Goal: Task Accomplishment & Management: Complete application form

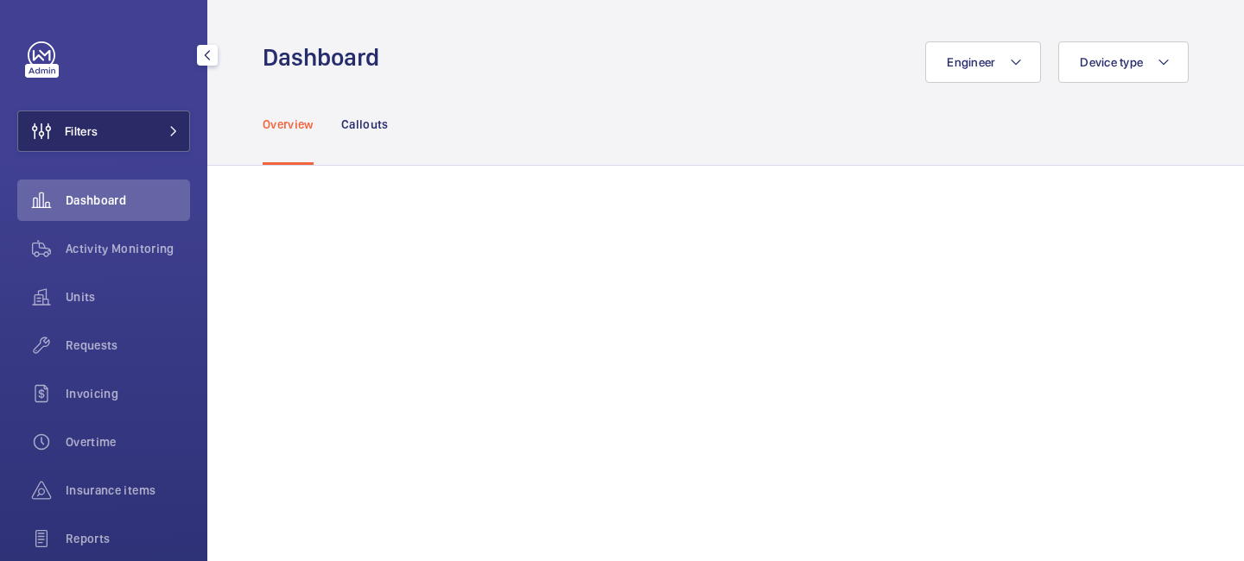
click at [182, 140] on button "Filters" at bounding box center [103, 131] width 173 height 41
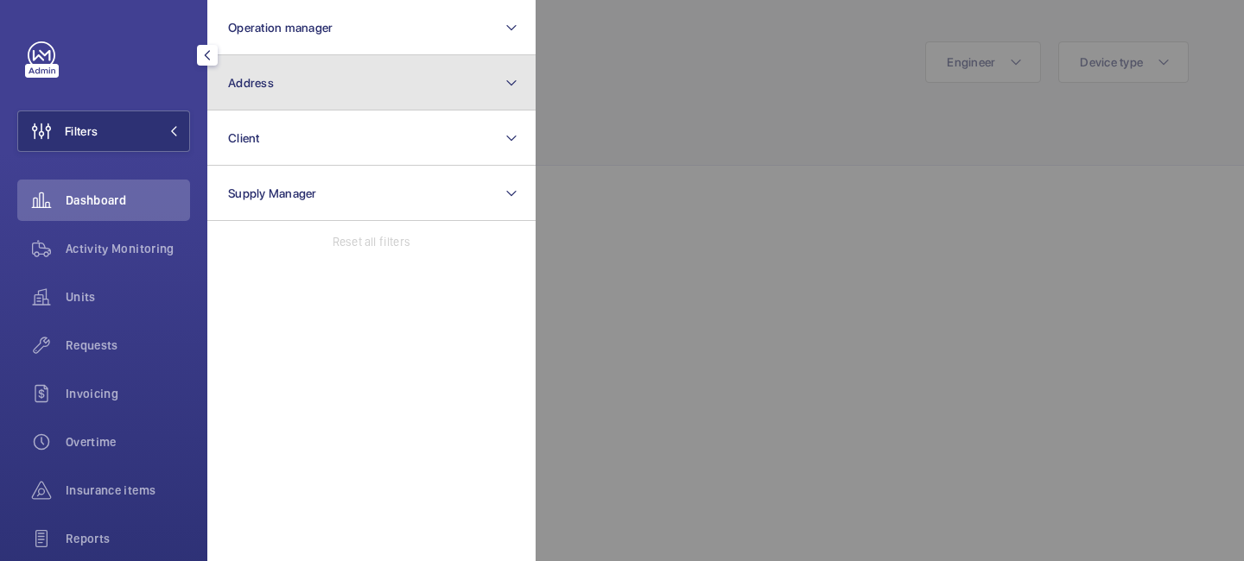
click at [358, 67] on button "Address" at bounding box center [371, 82] width 328 height 55
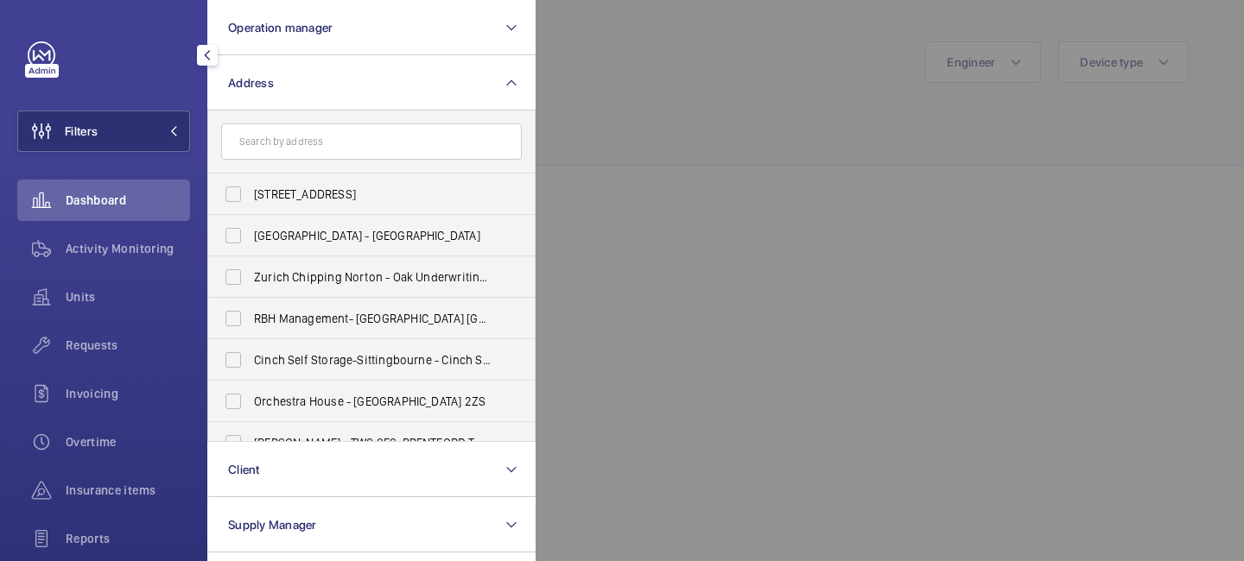
click at [355, 146] on input "text" at bounding box center [371, 142] width 301 height 36
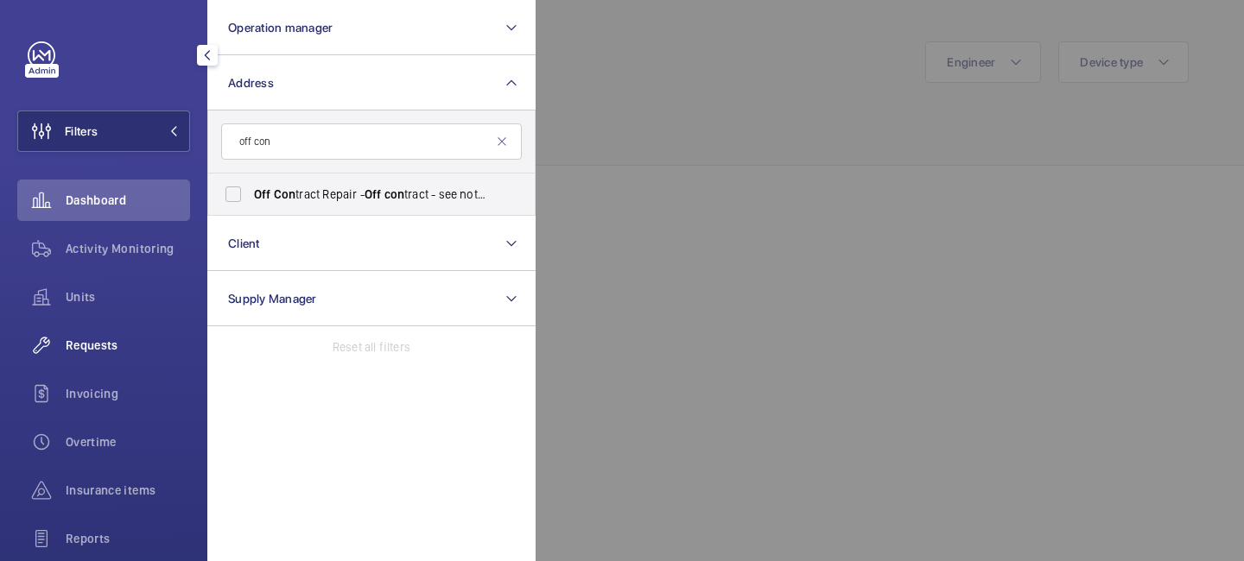
type input "off con"
click at [109, 339] on span "Requests" at bounding box center [128, 345] width 124 height 17
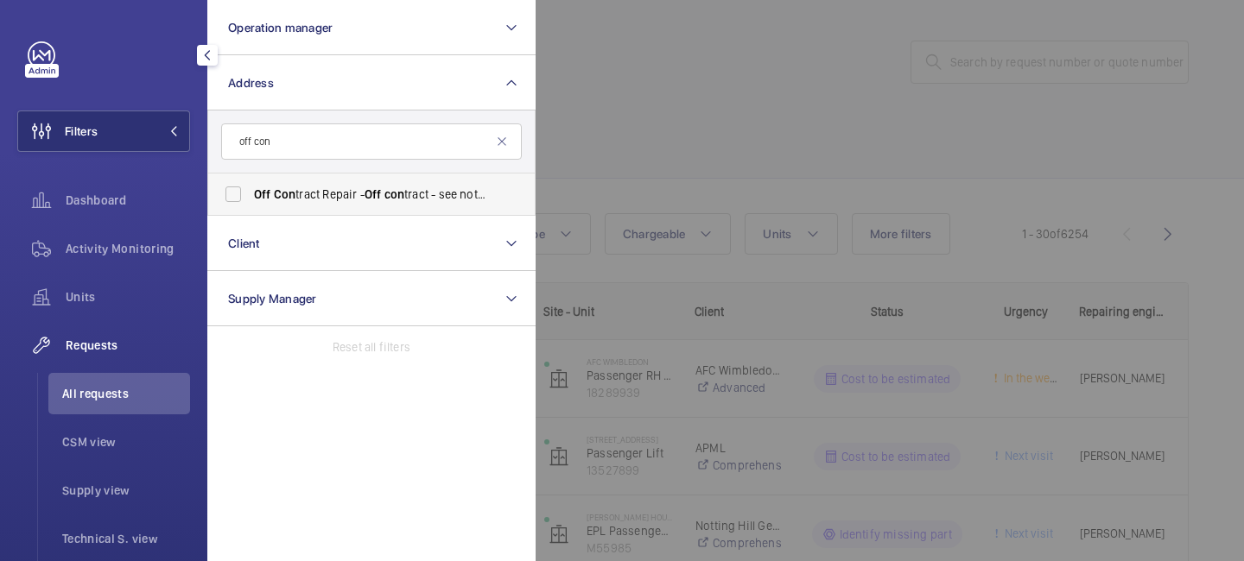
click at [349, 188] on span "Off Con tract Repair - Off con tract - see notes in description, LONDON XXXX" at bounding box center [373, 194] width 238 height 17
click at [251, 188] on input "Off Con tract Repair - Off con tract - see notes in description, LONDON XXXX" at bounding box center [233, 194] width 35 height 35
checkbox input "true"
click at [663, 120] on div at bounding box center [1158, 280] width 1244 height 561
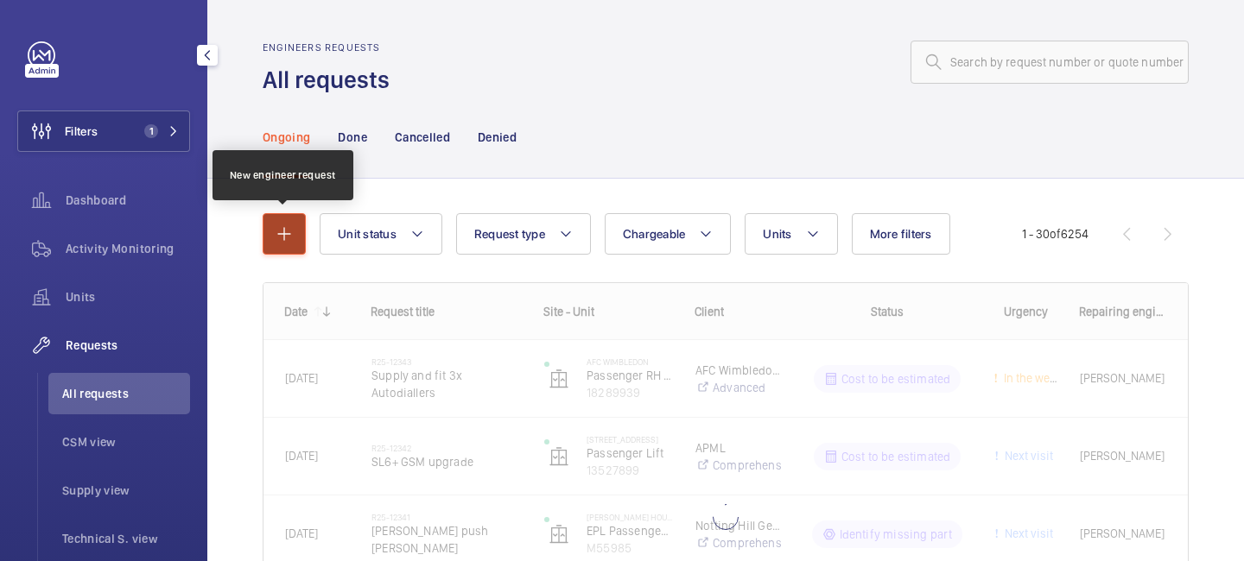
click at [282, 237] on mat-icon "button" at bounding box center [284, 234] width 21 height 21
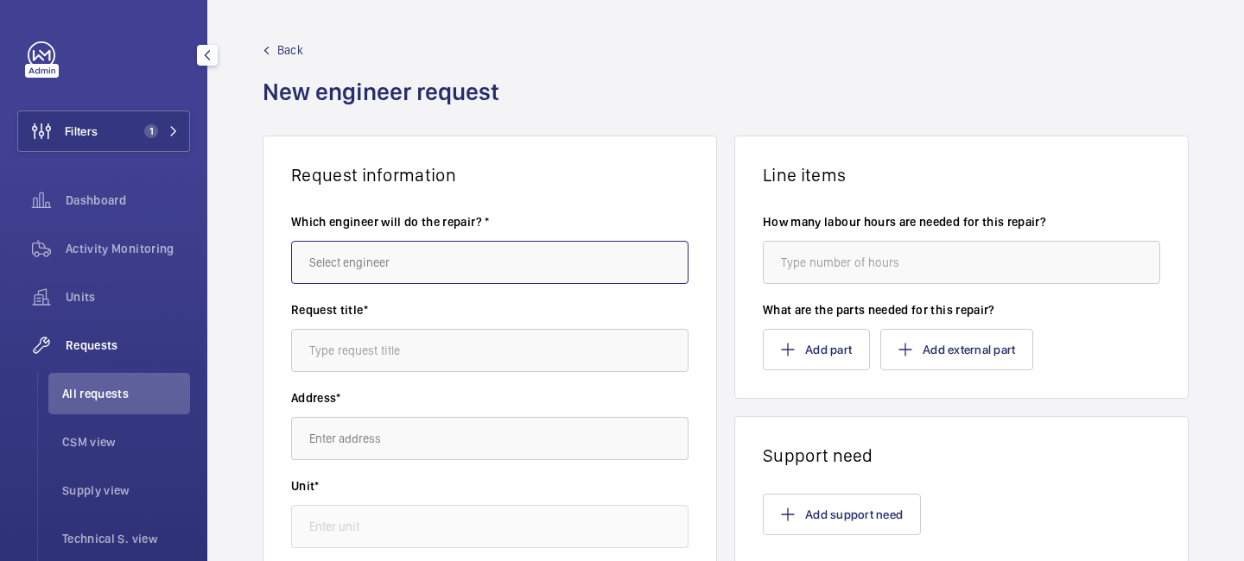
click at [455, 247] on input "text" at bounding box center [489, 262] width 397 height 43
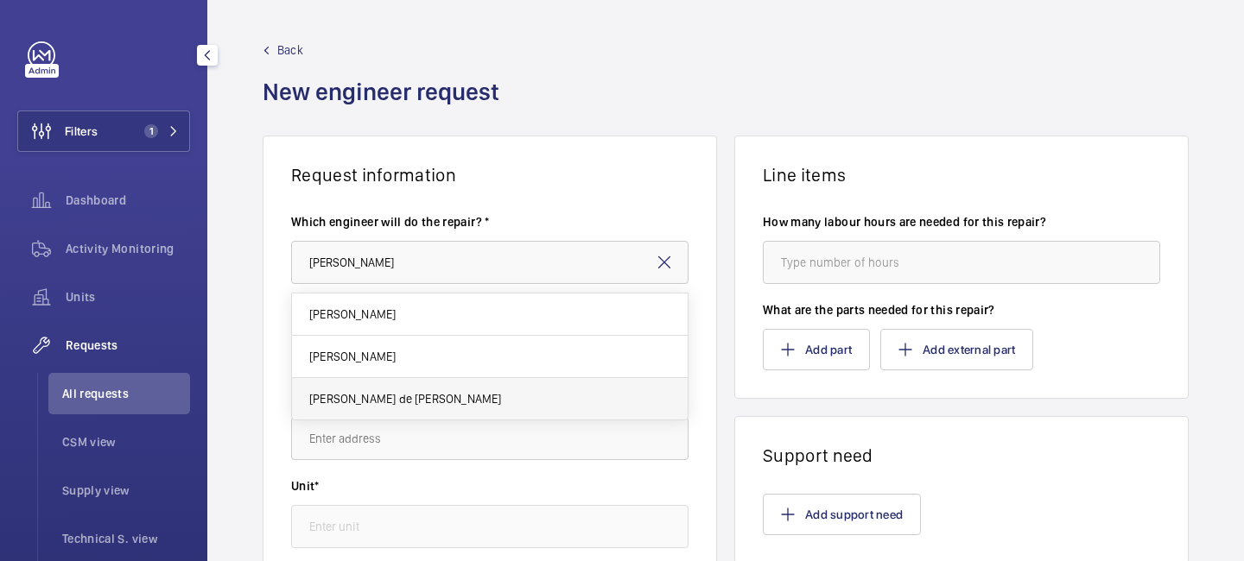
click at [440, 411] on mat-option "[PERSON_NAME] de [PERSON_NAME]" at bounding box center [490, 398] width 396 height 41
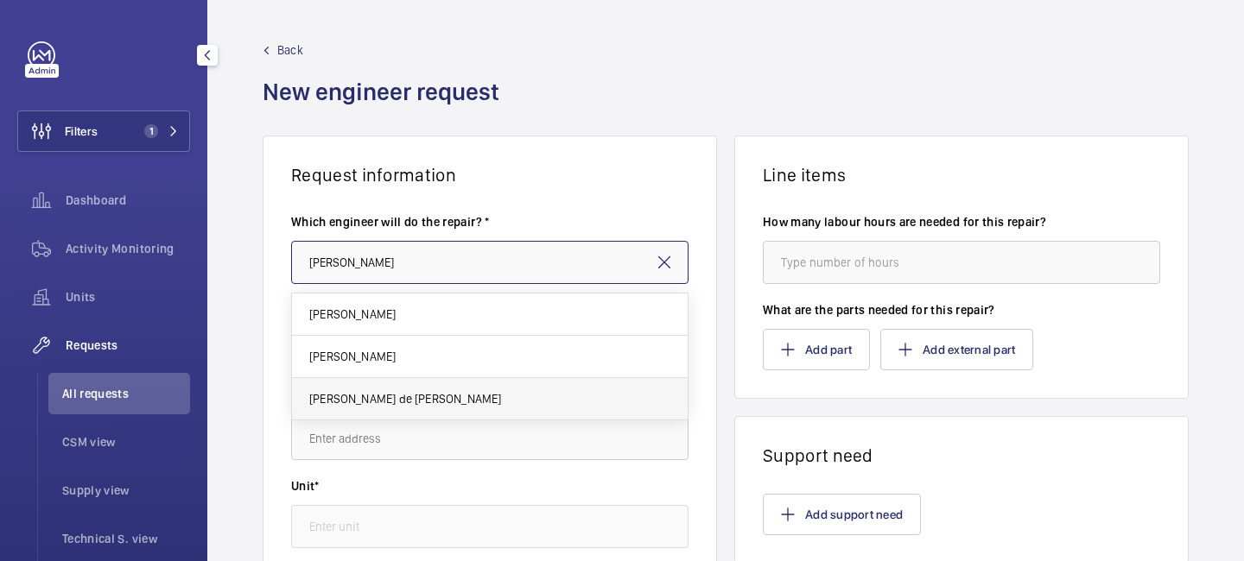
type input "[PERSON_NAME] de [PERSON_NAME]"
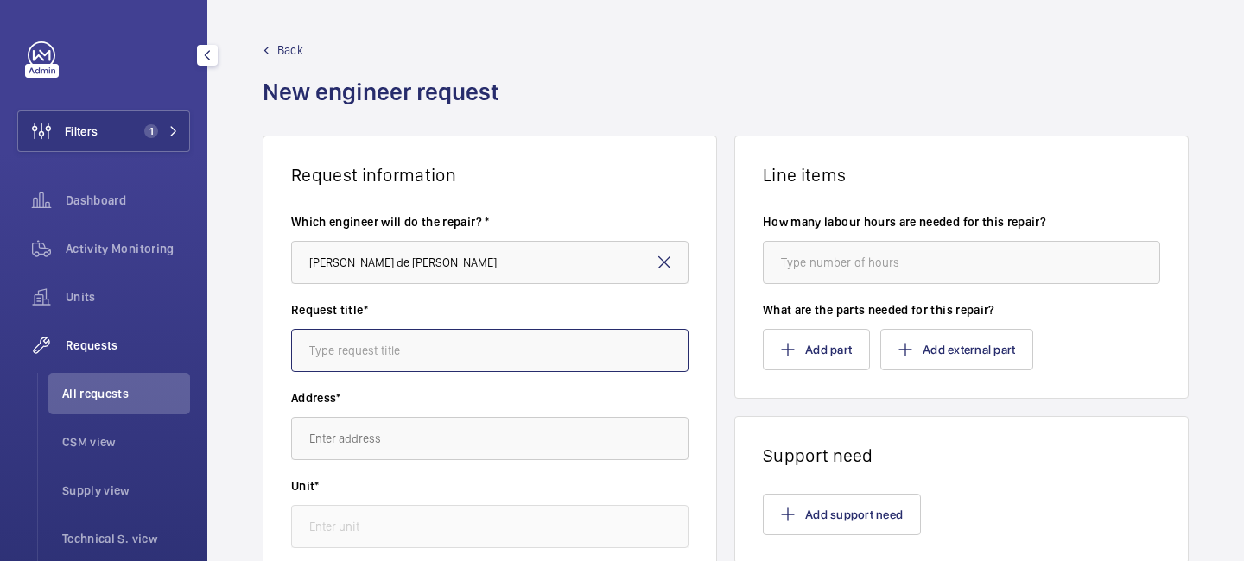
click at [425, 352] on input "text" at bounding box center [489, 350] width 397 height 43
type input "Swipe card Upgrade"
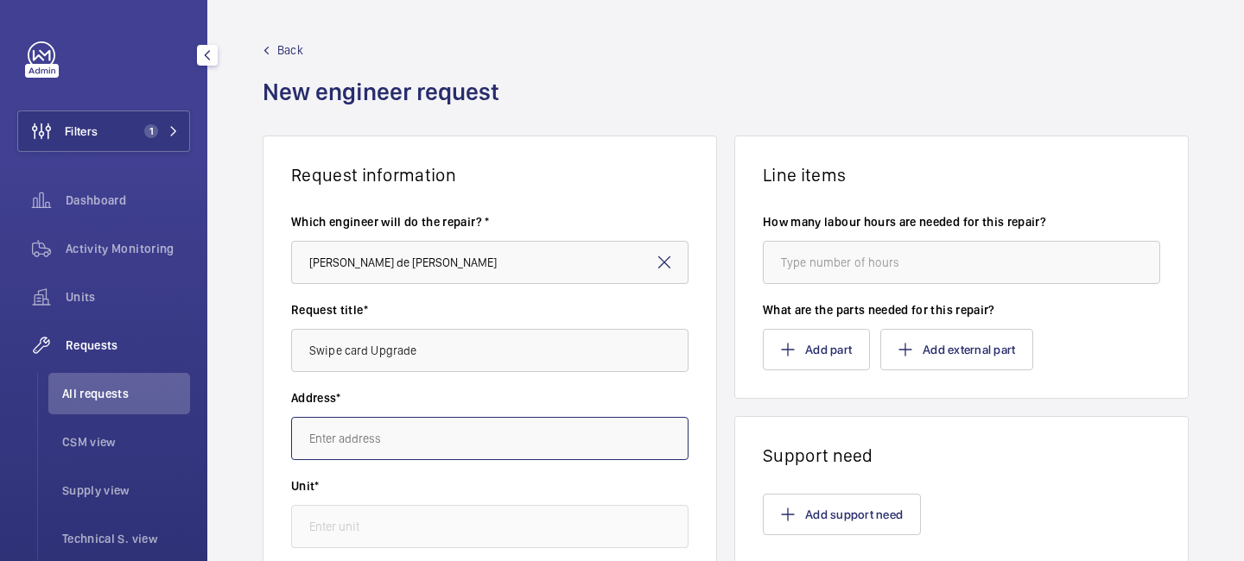
click at [415, 435] on input "text" at bounding box center [489, 438] width 397 height 43
type input "c"
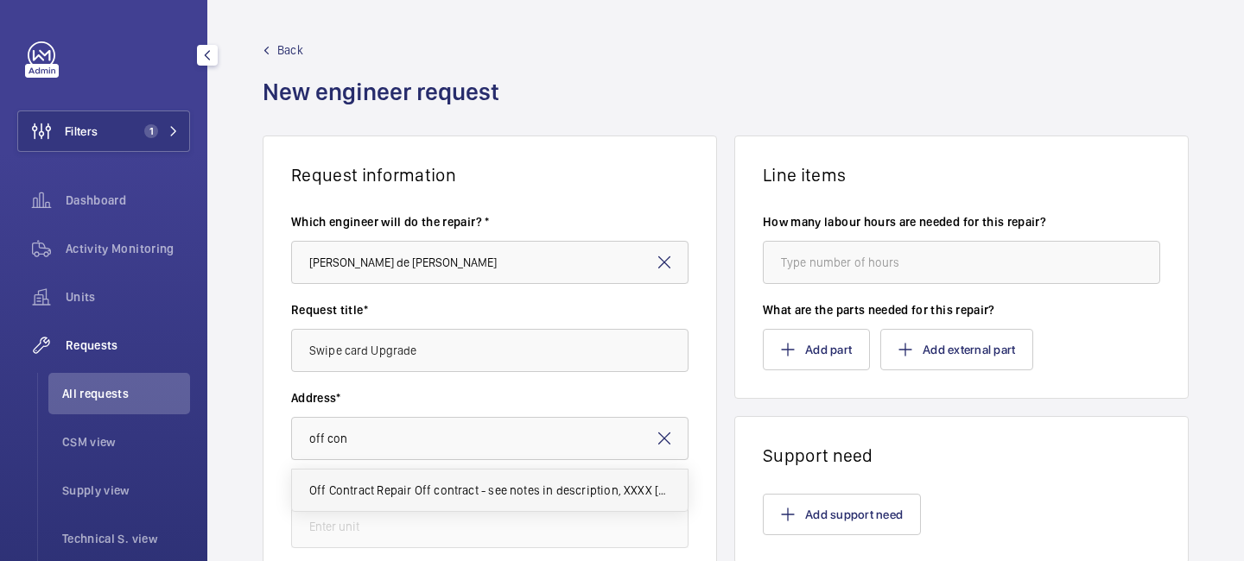
click at [395, 483] on span "Off Contract Repair Off contract - see notes in description, XXXX [GEOGRAPHIC_D…" at bounding box center [489, 490] width 361 height 17
type input "Off Contract Repair Off contract - see notes in description, XXXX [GEOGRAPHIC_D…"
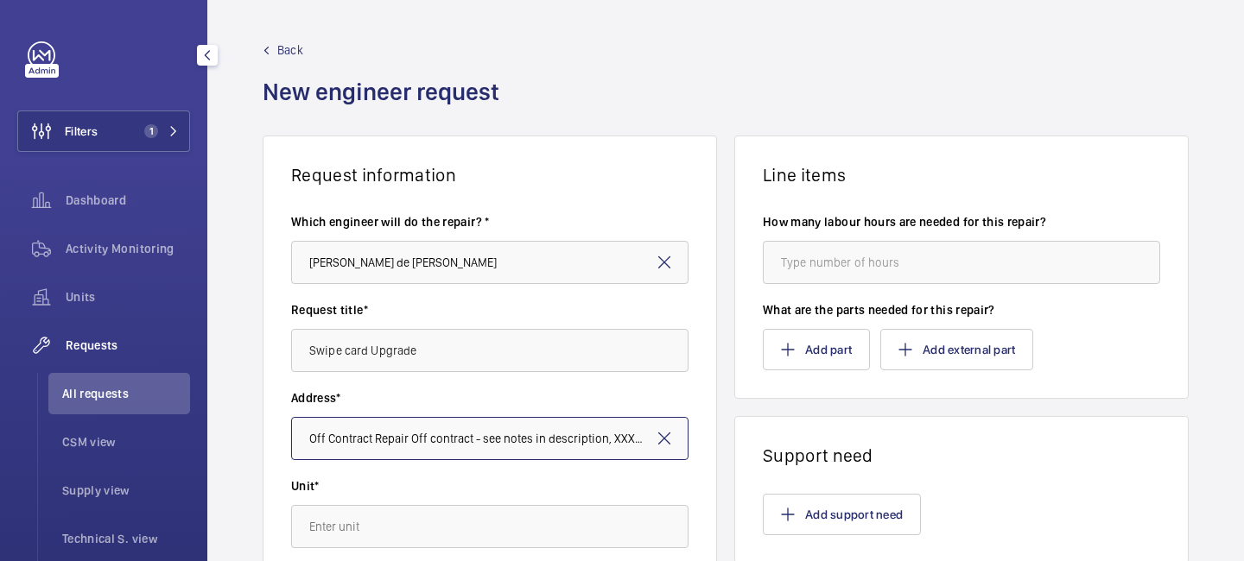
scroll to position [0, 33]
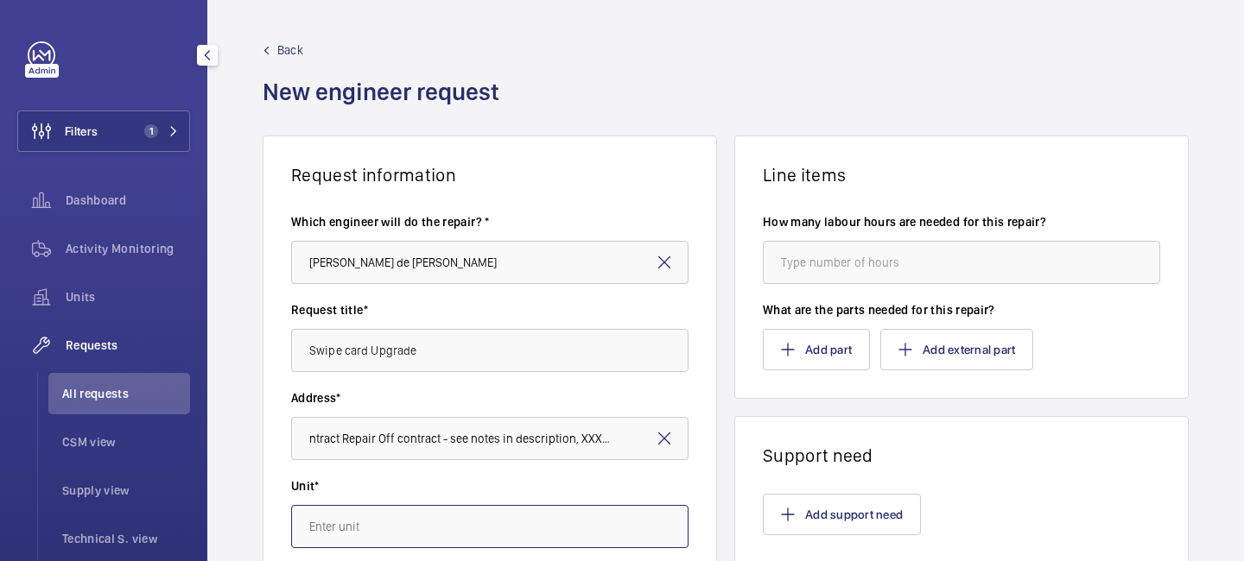
click at [396, 517] on input "text" at bounding box center [489, 526] width 397 height 43
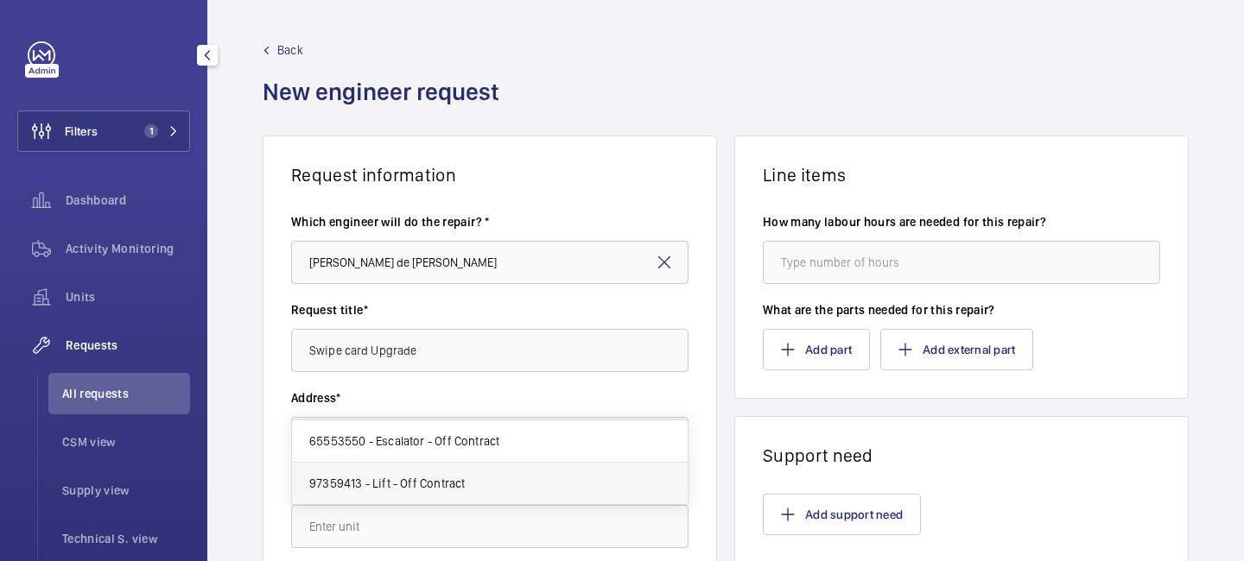
click at [412, 494] on mat-option "97359413 - Lift - Off Contract" at bounding box center [490, 483] width 396 height 41
type input "97359413 - Lift - Off Contract"
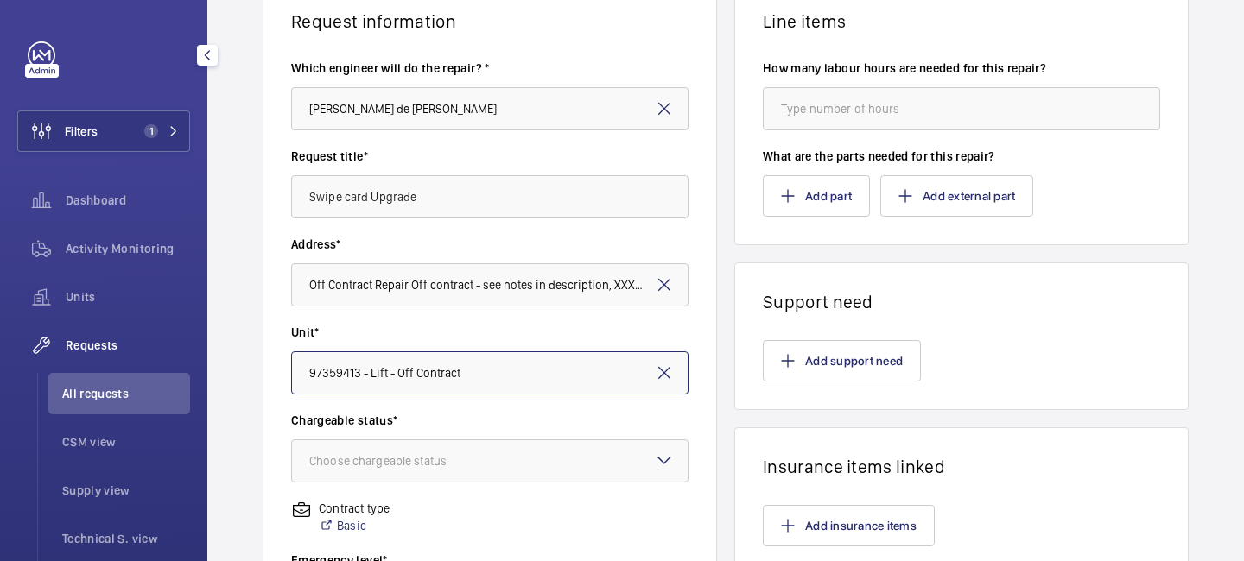
scroll to position [181, 0]
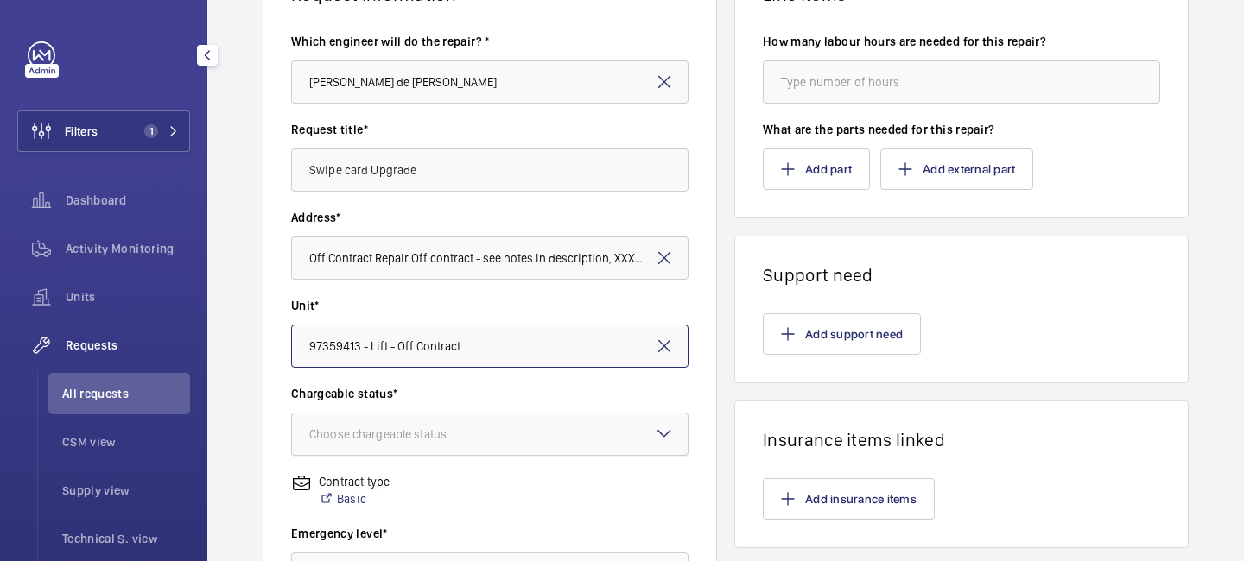
click at [406, 428] on div "Choose chargeable status" at bounding box center [399, 434] width 181 height 17
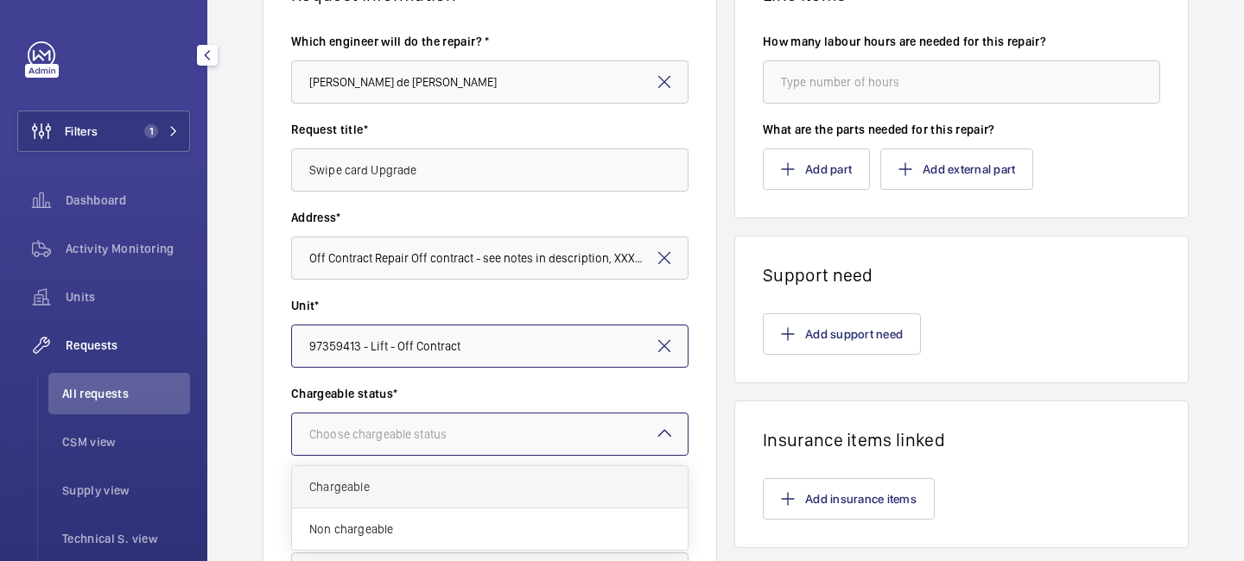
click at [399, 492] on span "Chargeable" at bounding box center [489, 487] width 361 height 17
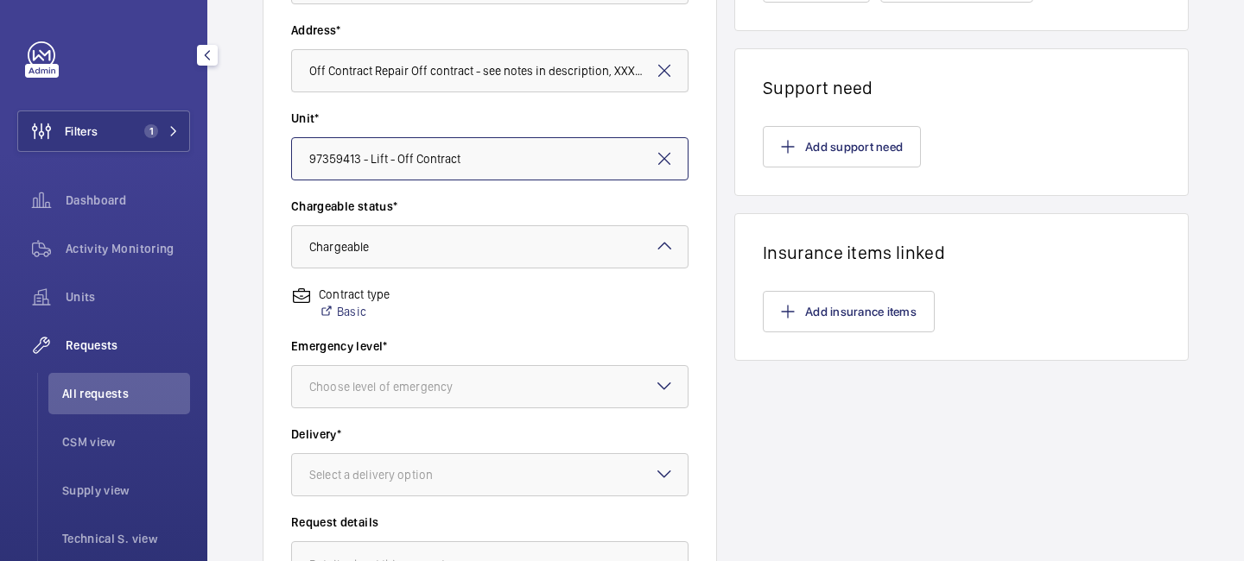
scroll to position [370, 0]
click at [412, 365] on div at bounding box center [490, 385] width 396 height 41
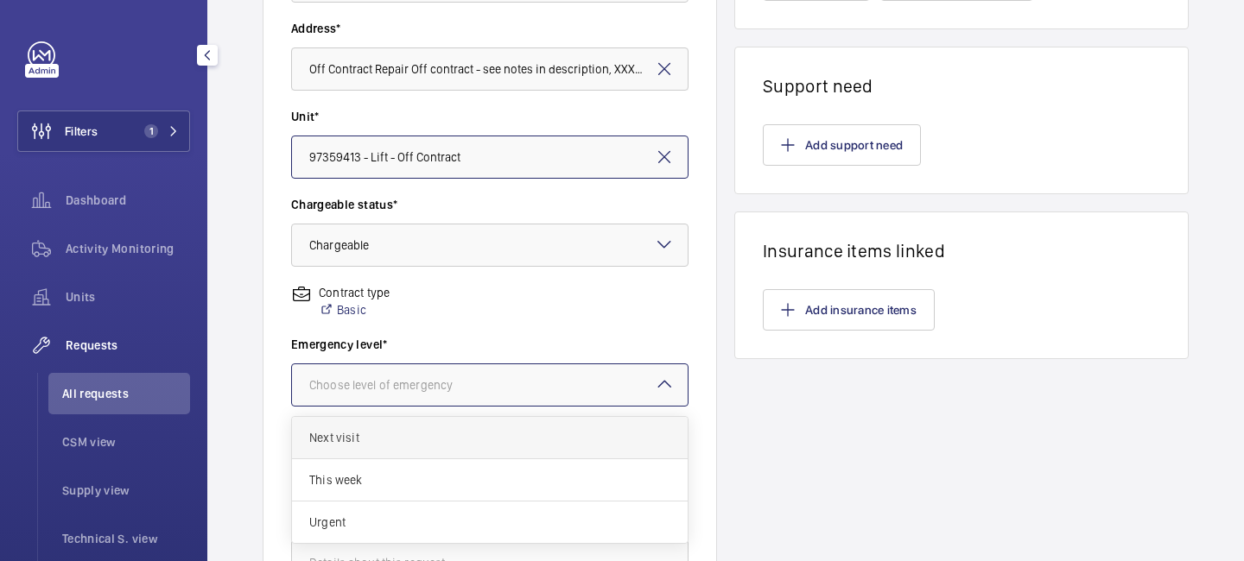
click at [385, 436] on span "Next visit" at bounding box center [489, 437] width 361 height 17
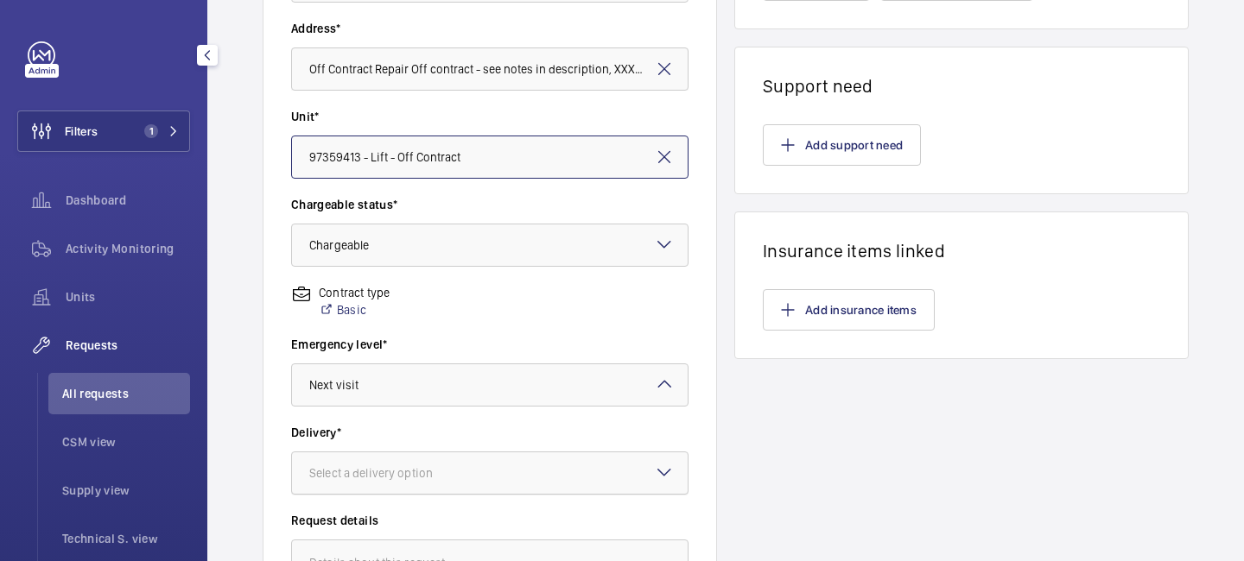
click at [393, 458] on div at bounding box center [490, 473] width 396 height 41
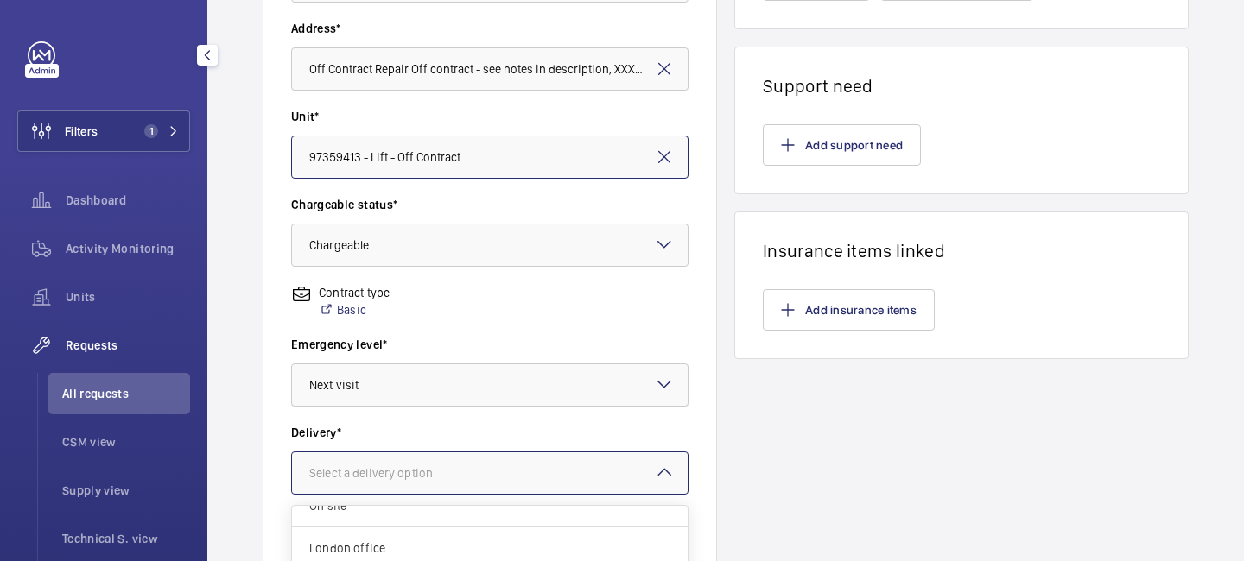
scroll to position [14, 0]
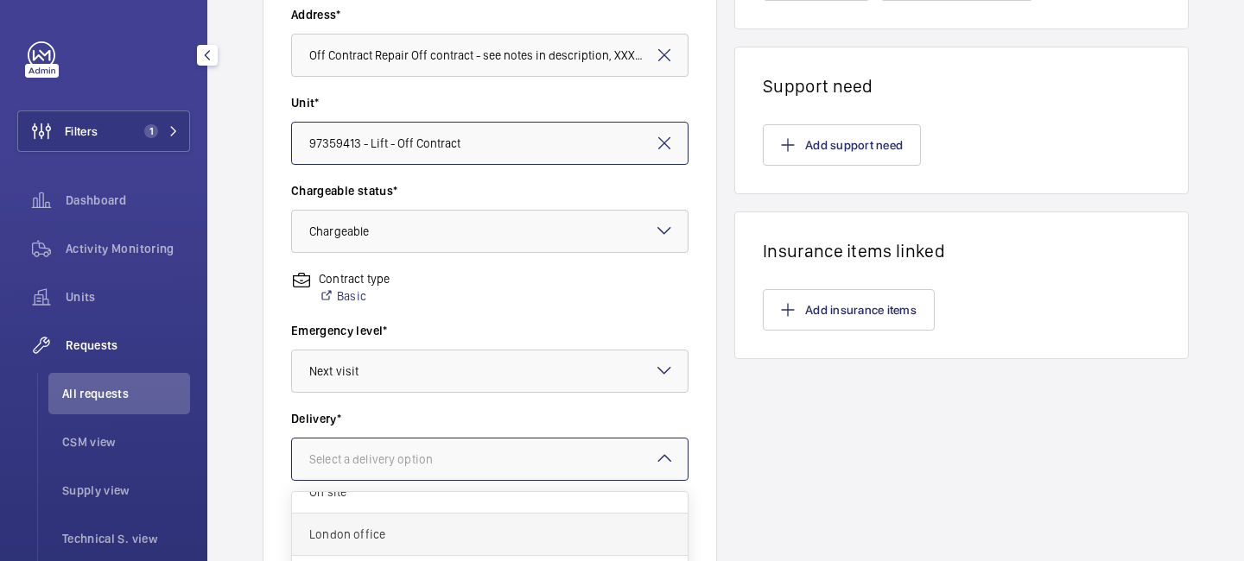
click at [530, 534] on span "London office" at bounding box center [489, 534] width 361 height 17
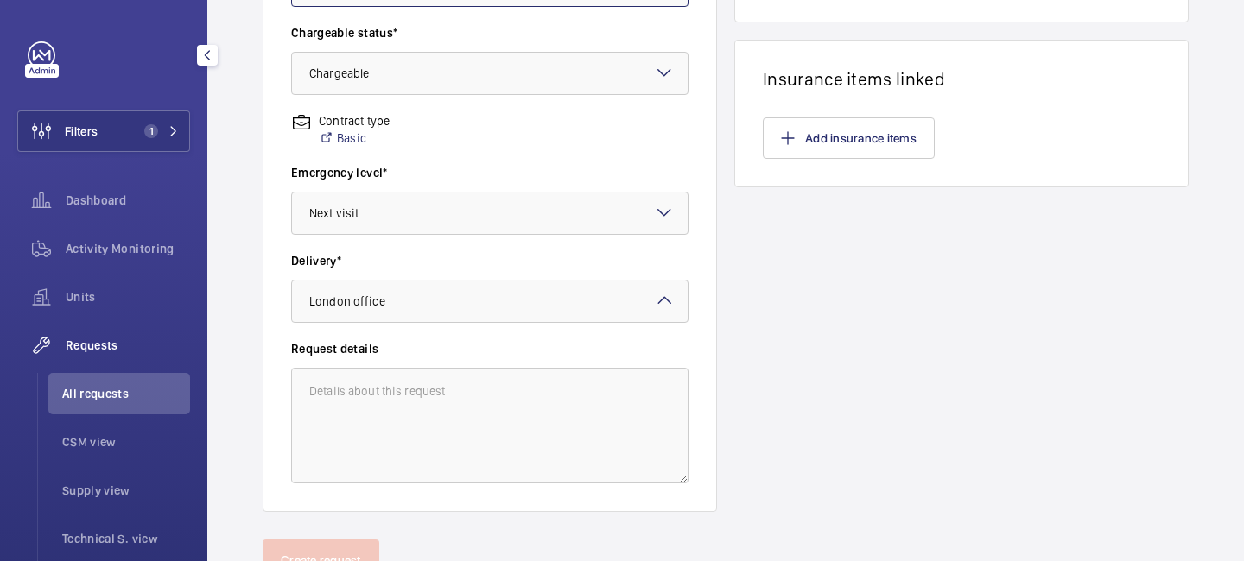
scroll to position [569, 0]
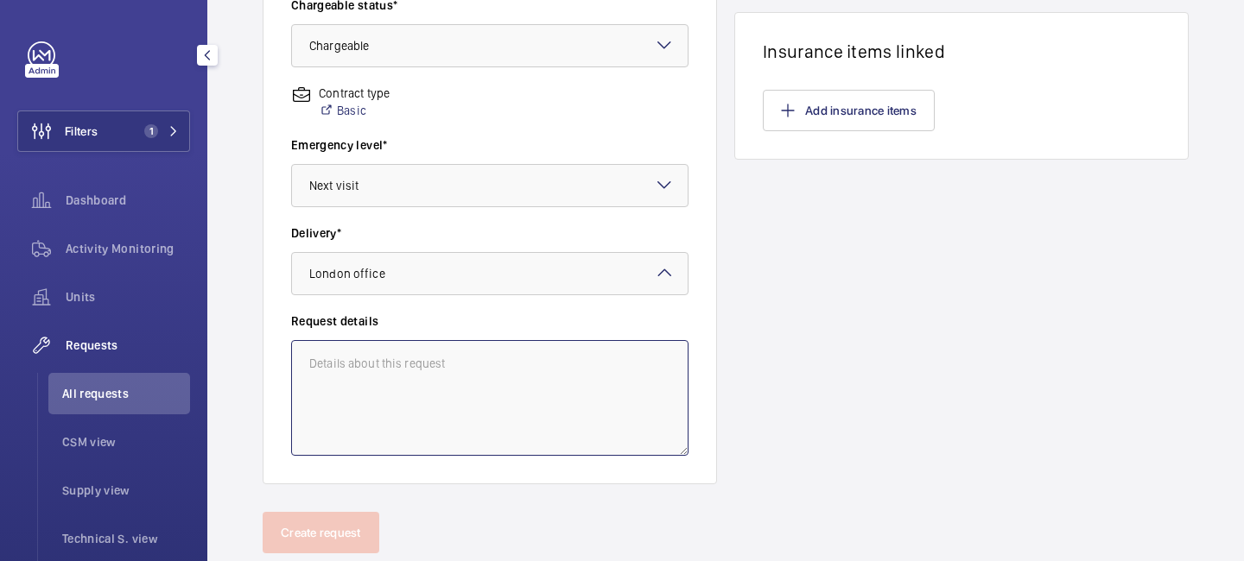
click at [467, 367] on textarea at bounding box center [489, 398] width 397 height 116
click at [363, 380] on textarea "x2 Cat 5 flex x2 Ext 1 baords" at bounding box center [489, 398] width 397 height 116
click at [414, 375] on textarea "x2 Cat 5 flex x2 Ext 1 boards" at bounding box center [489, 398] width 397 height 116
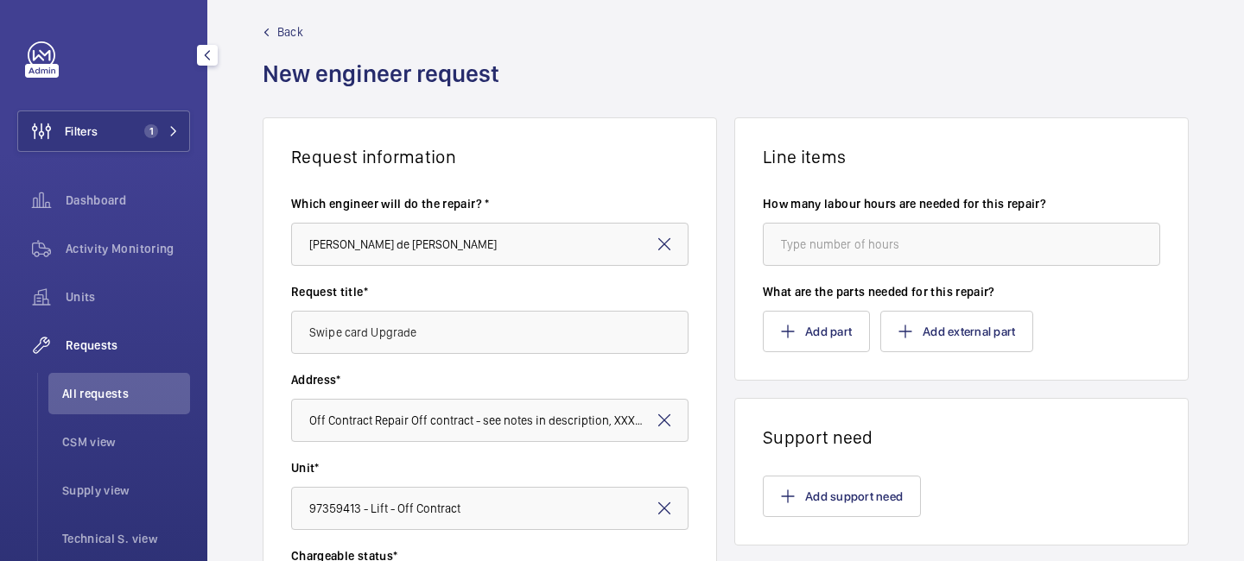
scroll to position [0, 0]
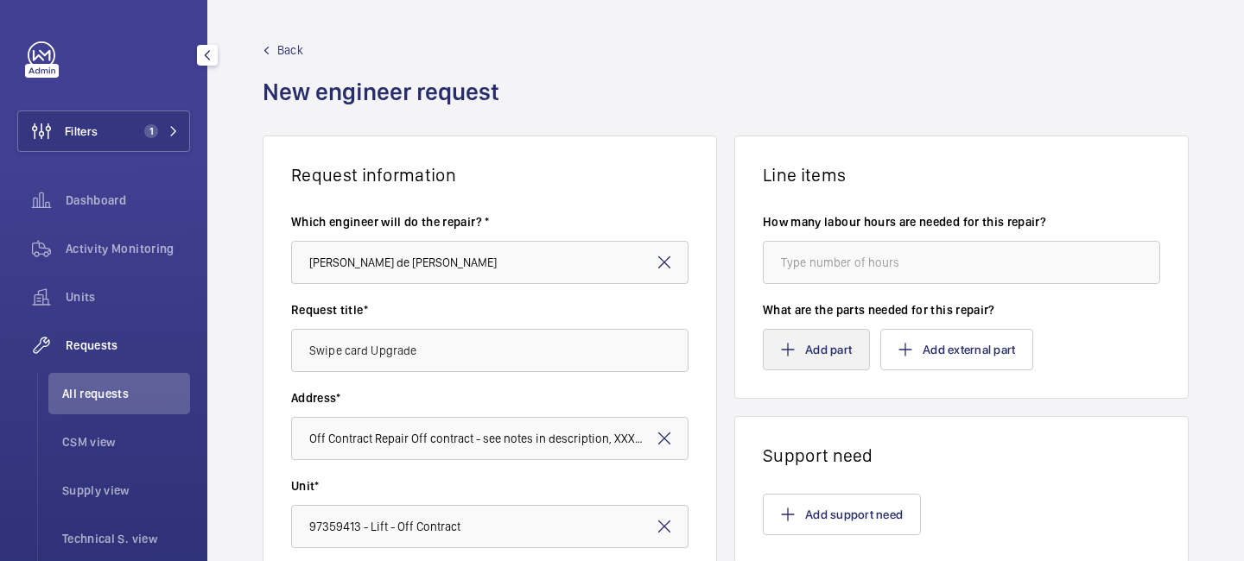
type textarea "x2 Cat 5 flex x2 Ext 1 boards x1 Tech viasit x1 Repair visit"
click at [809, 346] on button "Add part" at bounding box center [816, 349] width 107 height 41
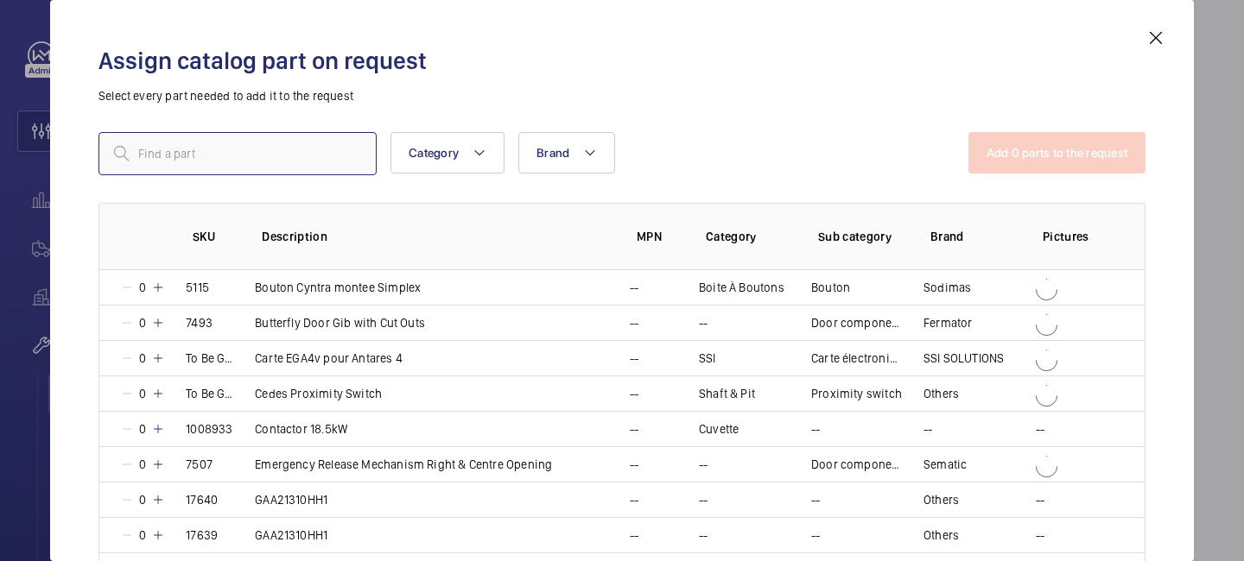
click at [299, 144] on input "text" at bounding box center [237, 153] width 278 height 43
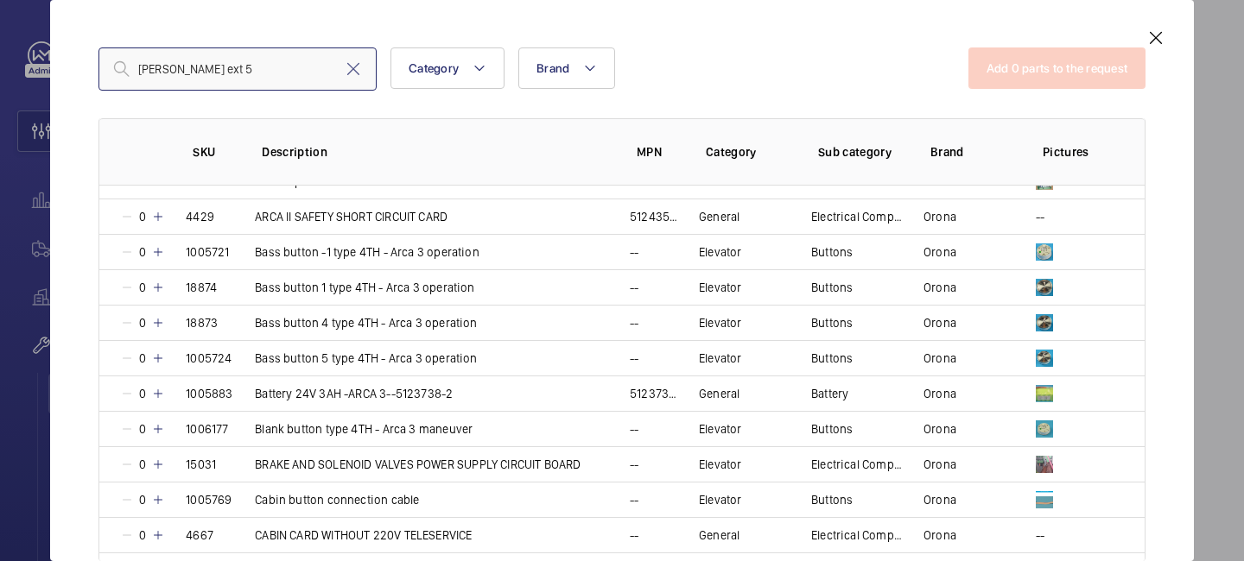
scroll to position [306, 0]
drag, startPoint x: 174, startPoint y: 67, endPoint x: 112, endPoint y: 49, distance: 64.0
click at [112, 49] on input "[PERSON_NAME] ext 5" at bounding box center [237, 69] width 278 height 43
click at [217, 79] on input "ext 5" at bounding box center [237, 69] width 278 height 43
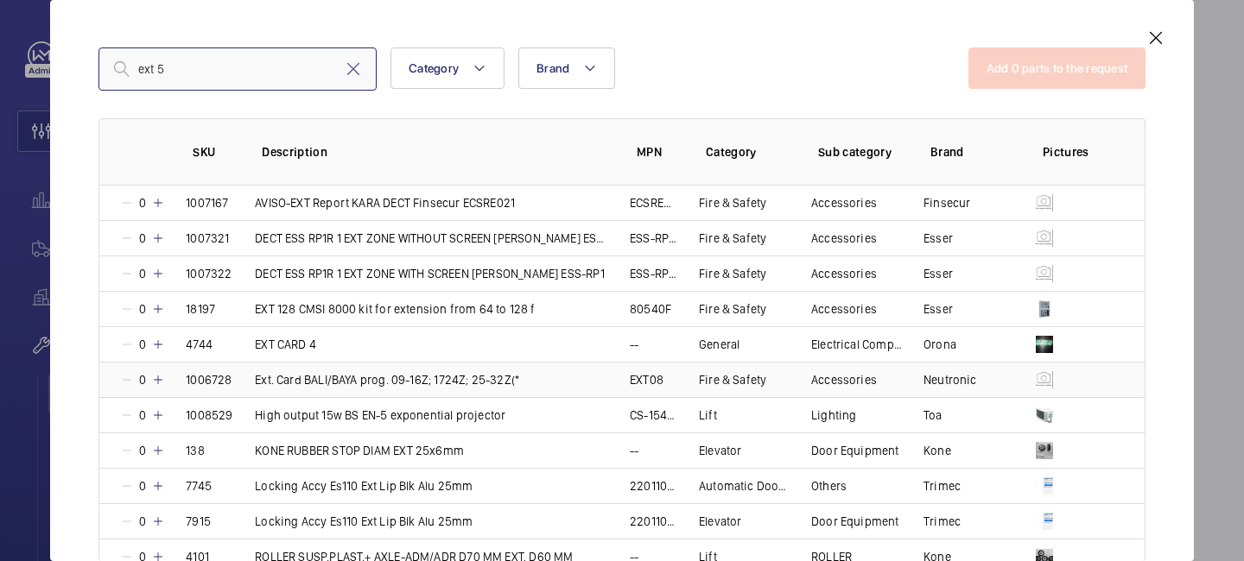
scroll to position [0, 0]
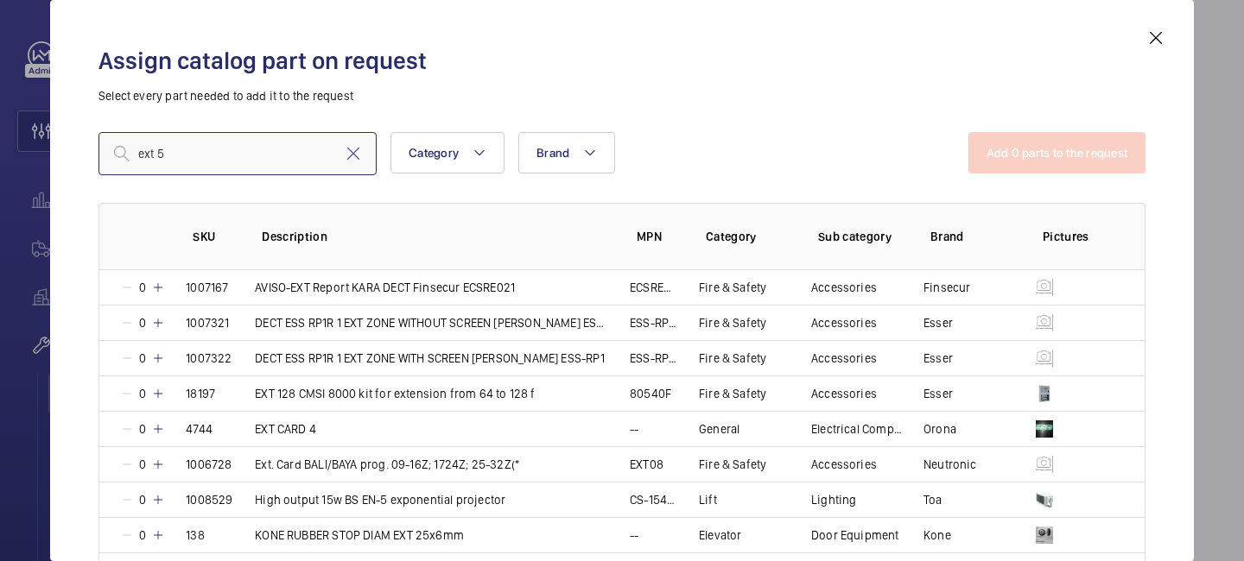
click at [155, 154] on input "ext 5" at bounding box center [237, 153] width 278 height 43
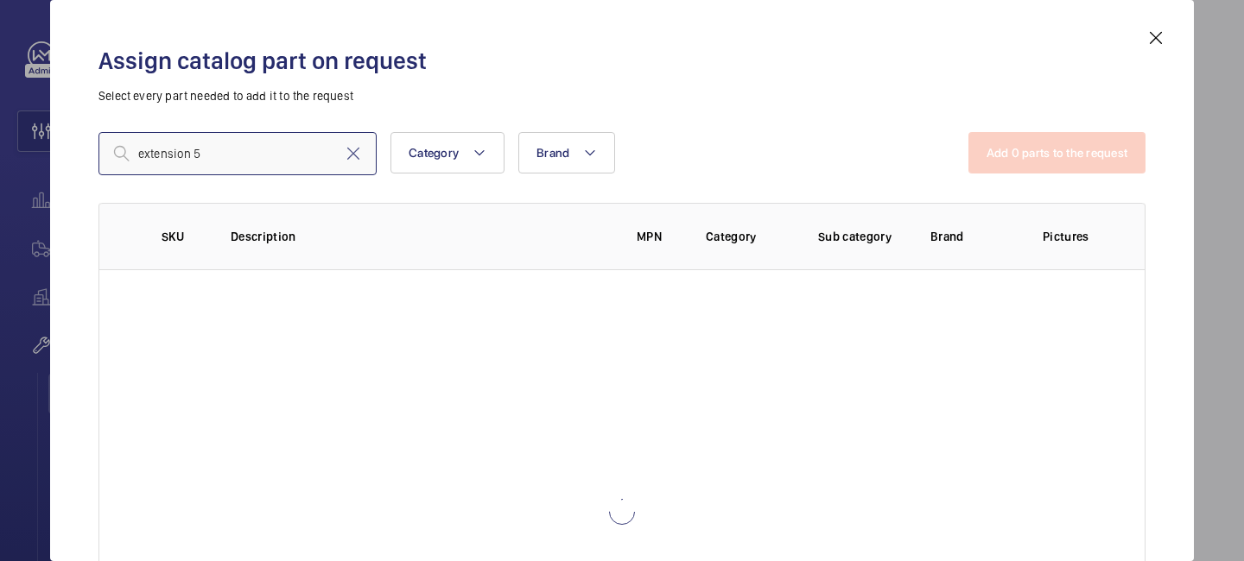
click at [219, 155] on input "extension 5" at bounding box center [237, 153] width 278 height 43
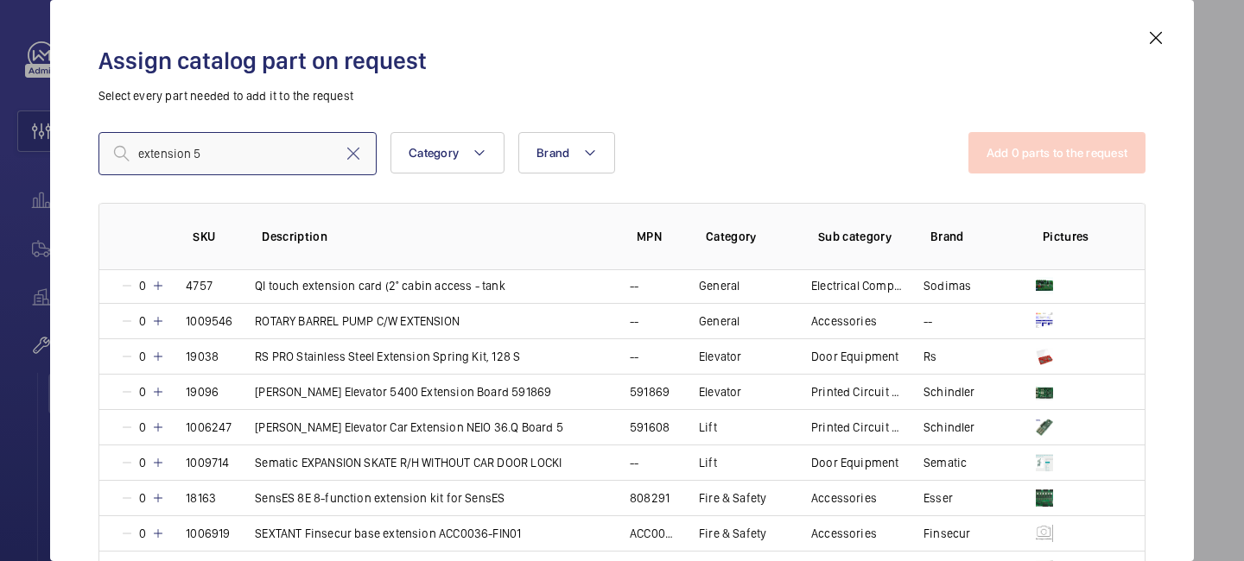
scroll to position [1499, 0]
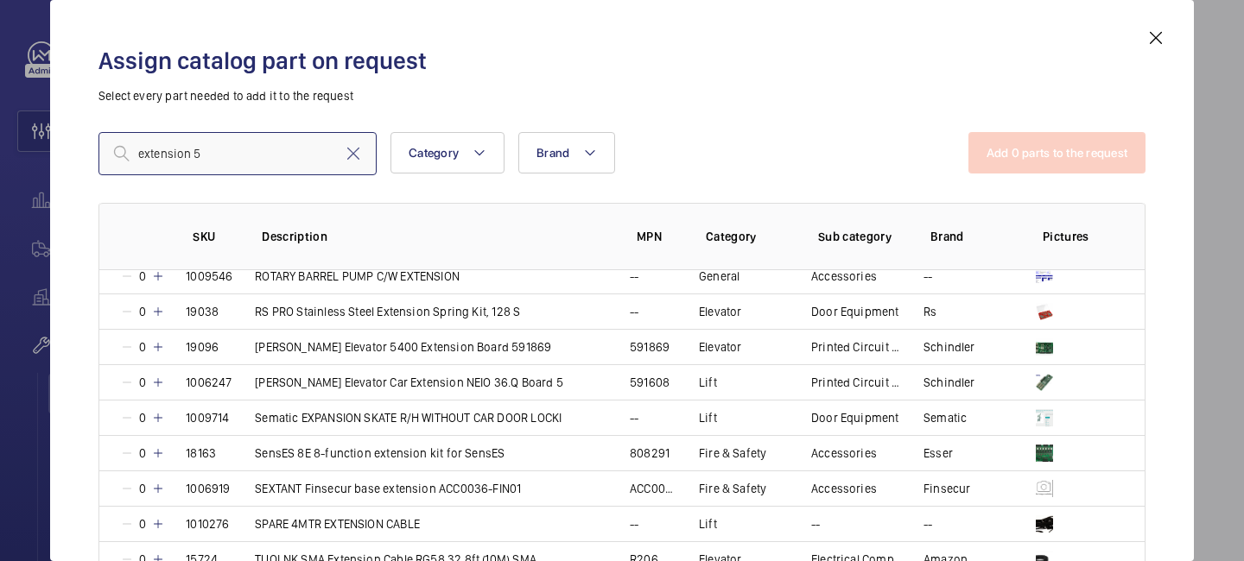
click at [140, 151] on input "extension 5" at bounding box center [237, 153] width 278 height 43
type input "[PERSON_NAME] extension 5"
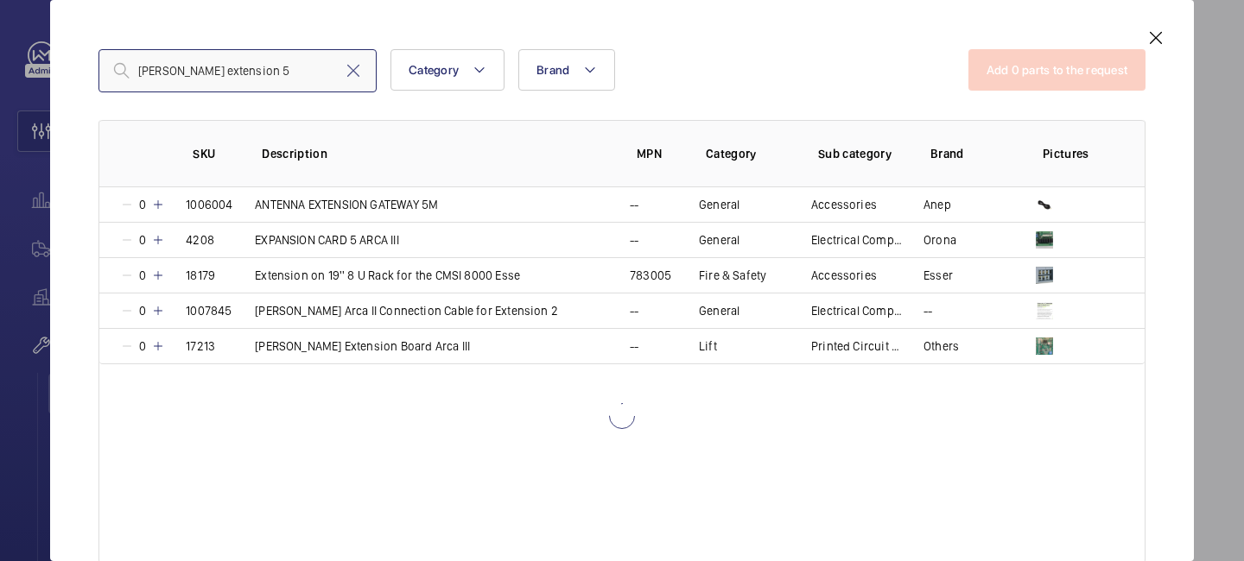
scroll to position [85, 0]
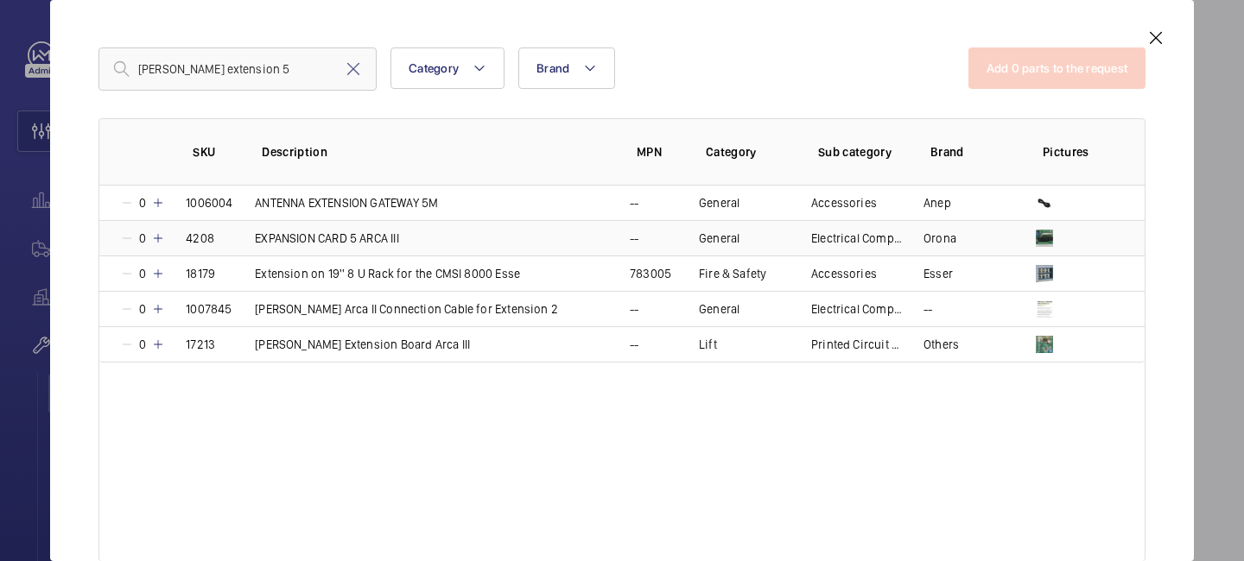
click at [162, 242] on mat-icon at bounding box center [158, 238] width 14 height 14
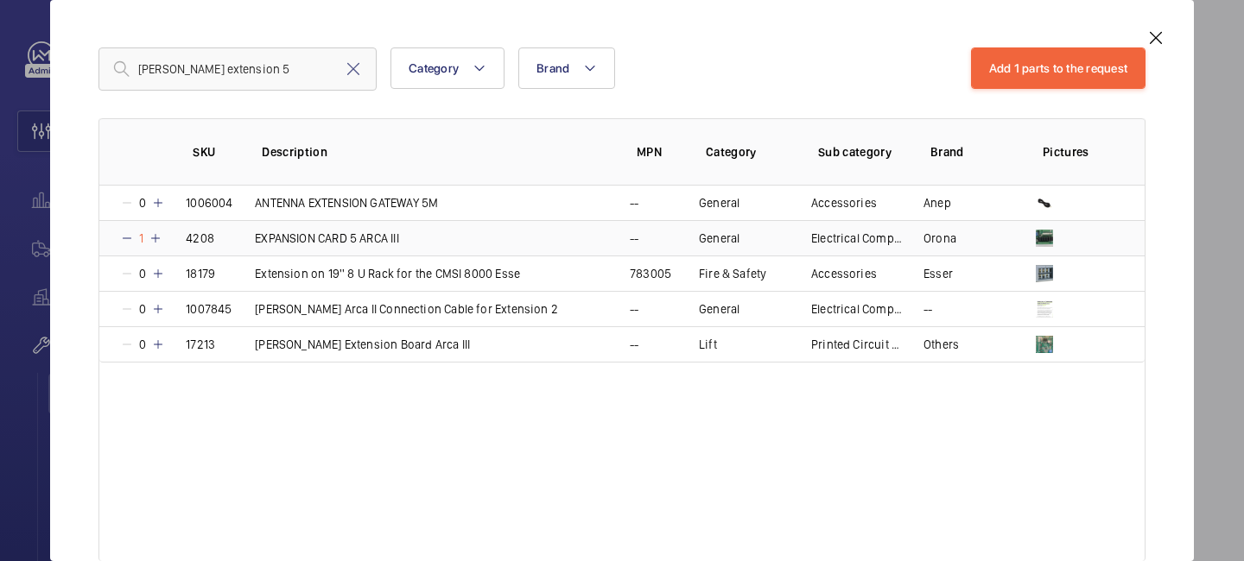
click at [162, 242] on mat-icon at bounding box center [156, 238] width 14 height 14
click at [1040, 56] on button "Add 1 parts to the request" at bounding box center [1058, 68] width 175 height 41
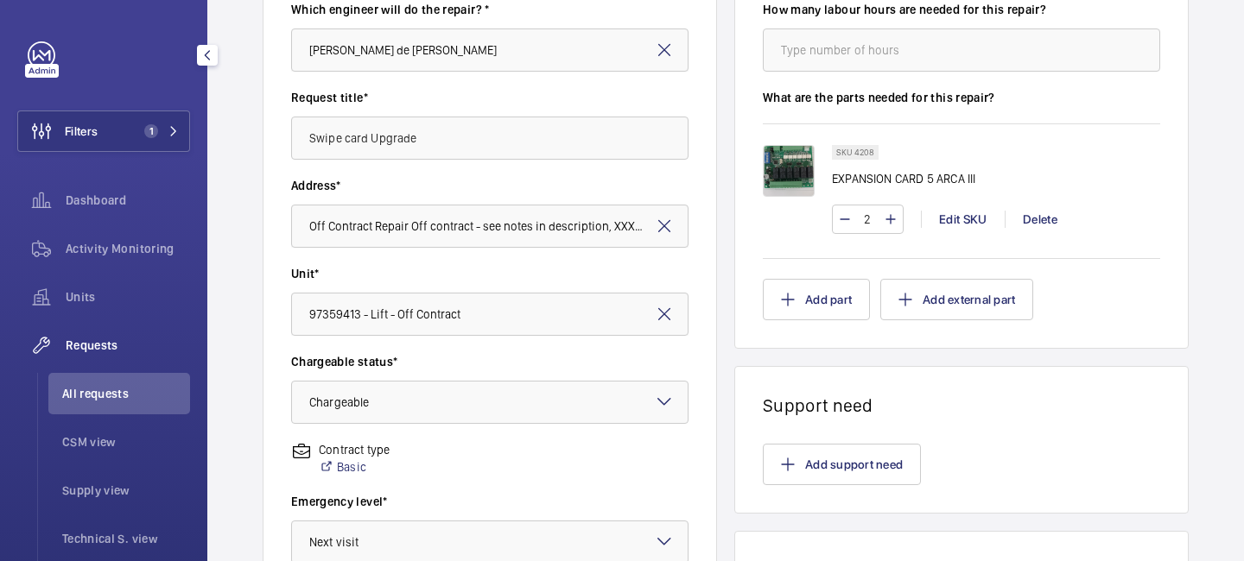
scroll to position [249, 0]
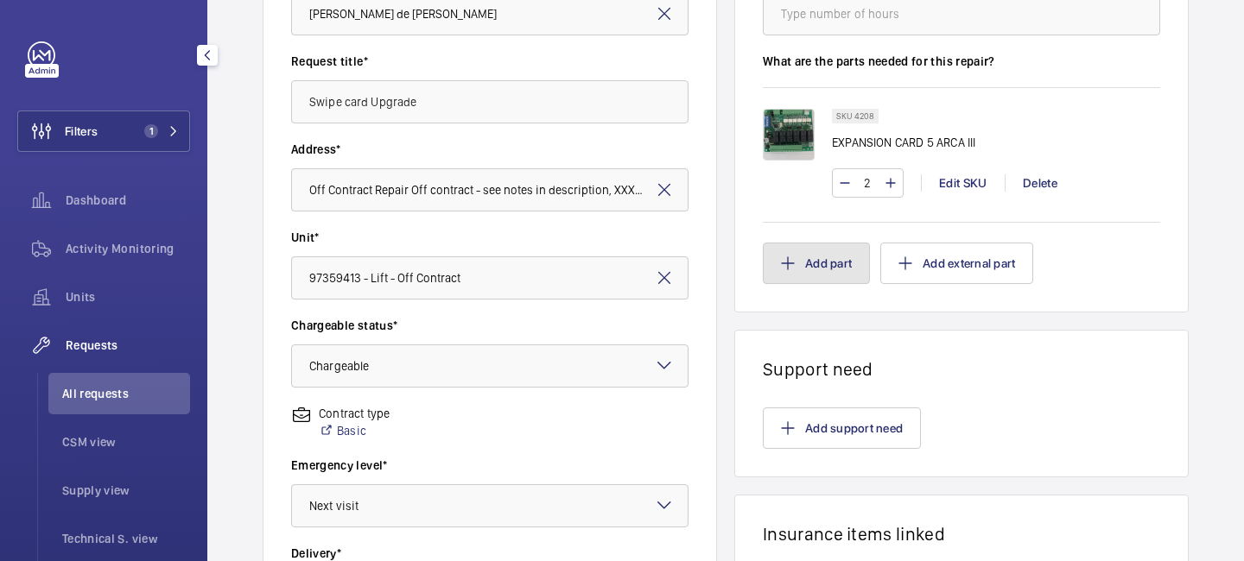
click at [829, 280] on button "Add part" at bounding box center [816, 263] width 107 height 41
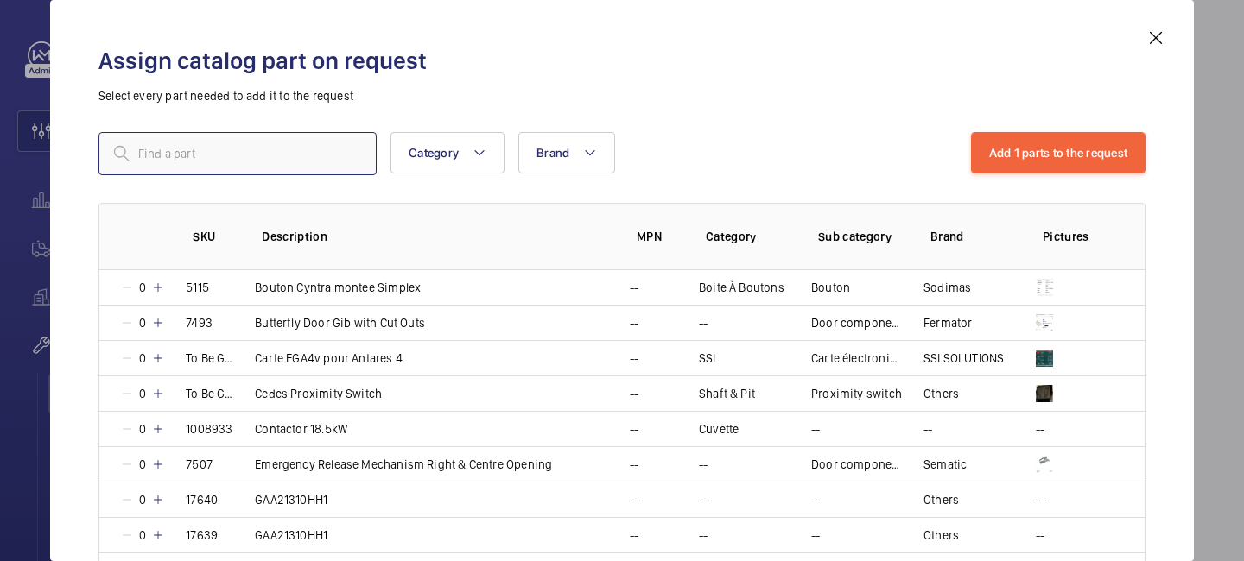
click at [282, 153] on input "text" at bounding box center [237, 153] width 278 height 43
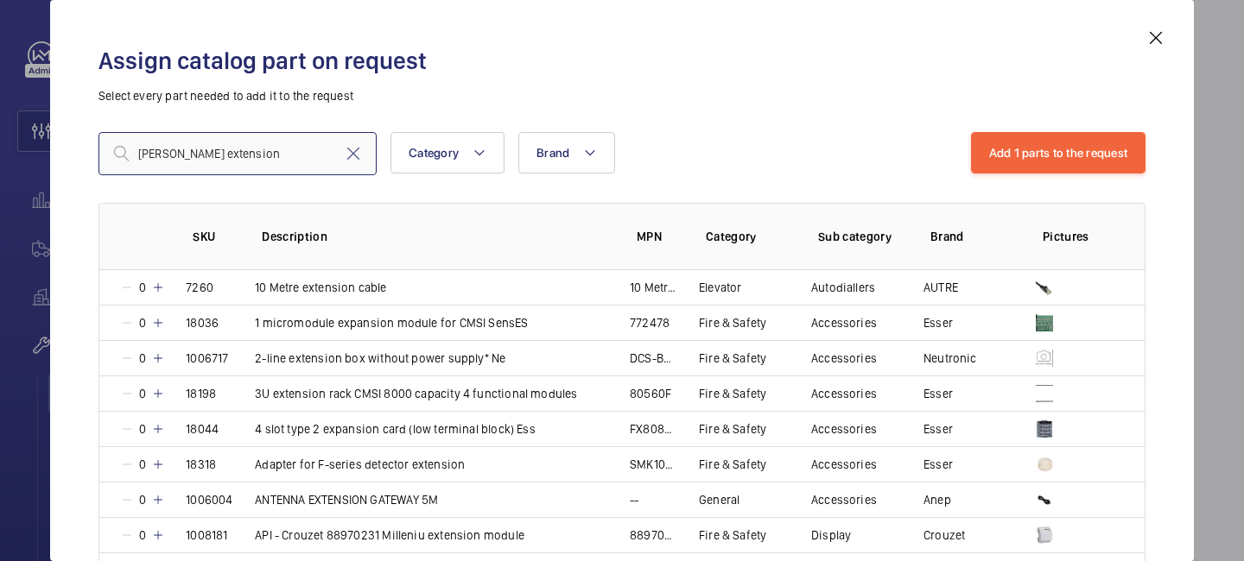
drag, startPoint x: 247, startPoint y: 158, endPoint x: 170, endPoint y: 157, distance: 76.9
click at [170, 157] on input "[PERSON_NAME] extension" at bounding box center [237, 153] width 278 height 43
type input "[PERSON_NAME] plugs"
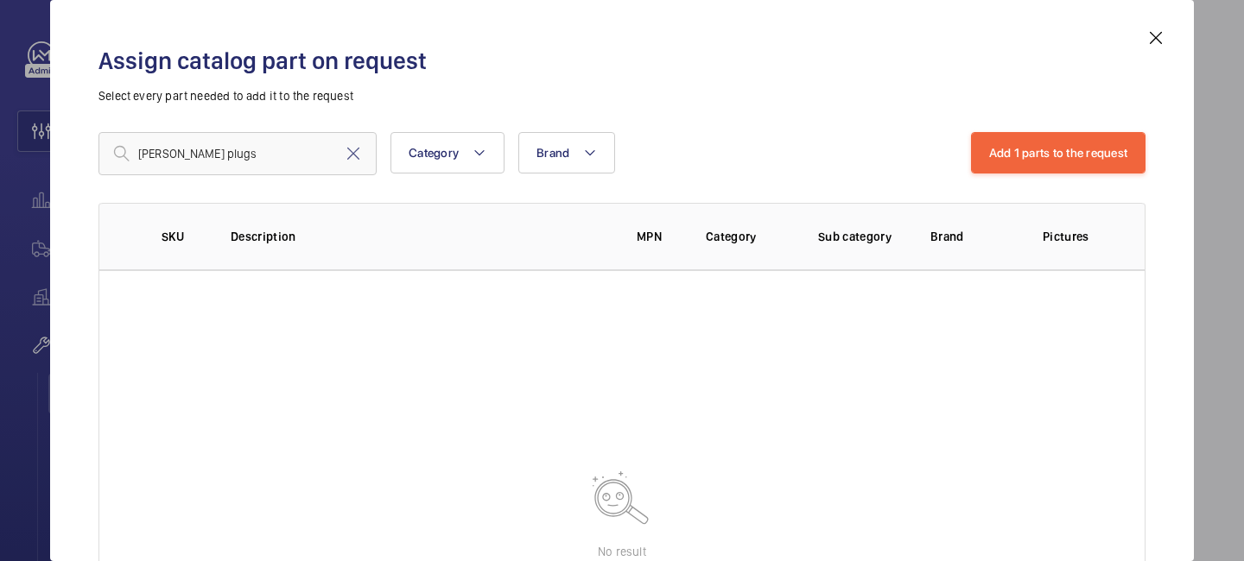
click at [1165, 35] on mat-icon at bounding box center [1155, 38] width 21 height 21
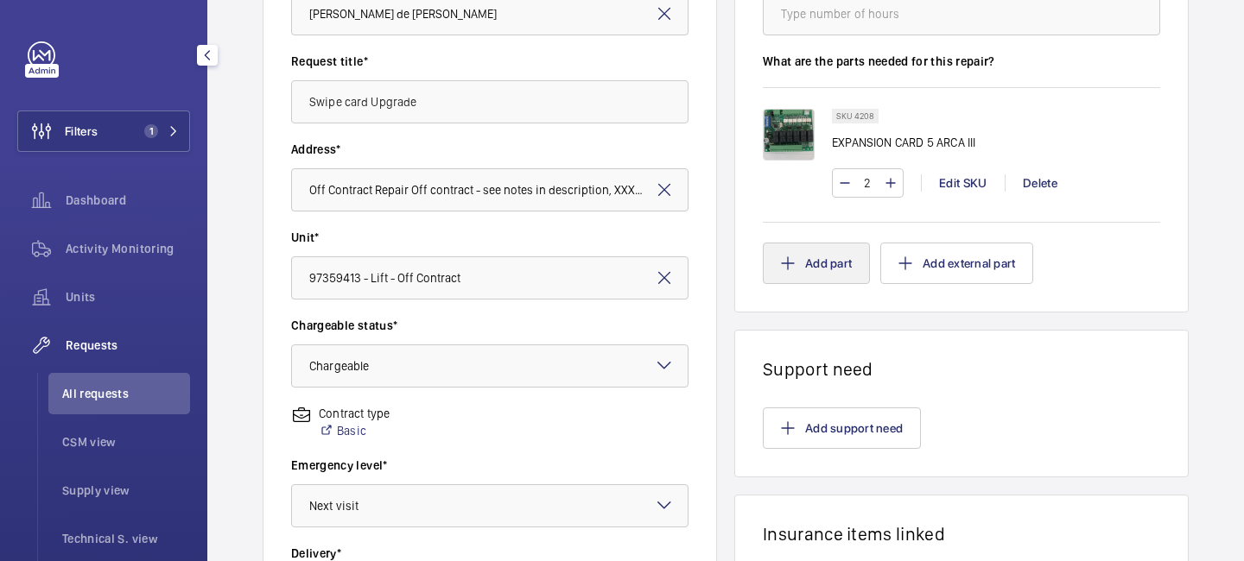
scroll to position [162, 0]
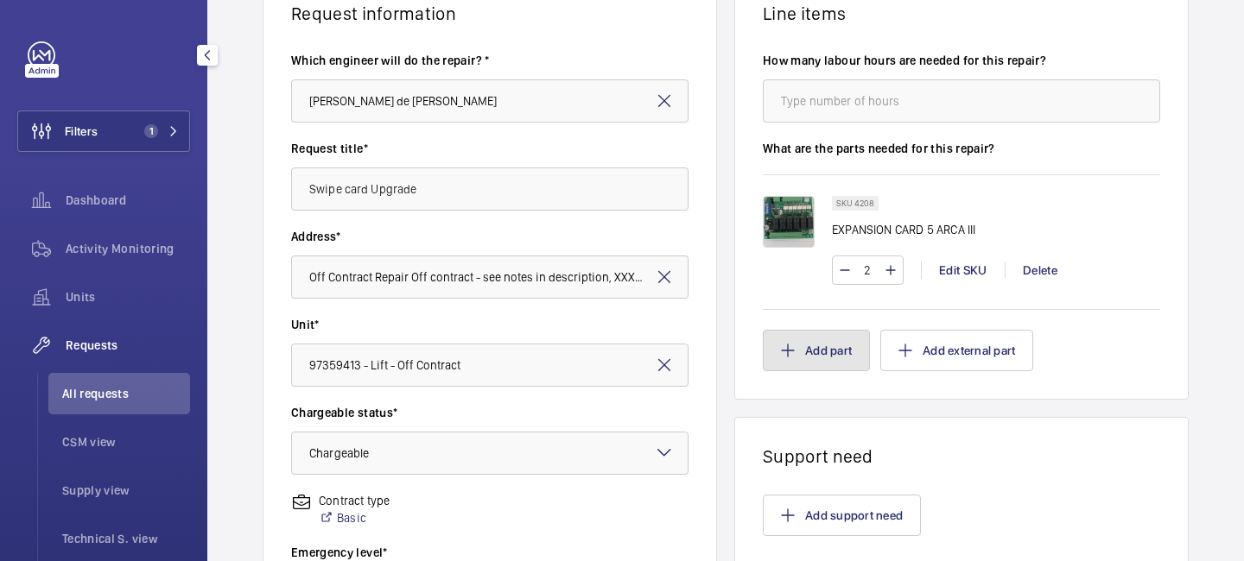
click at [807, 347] on button "Add part" at bounding box center [816, 350] width 107 height 41
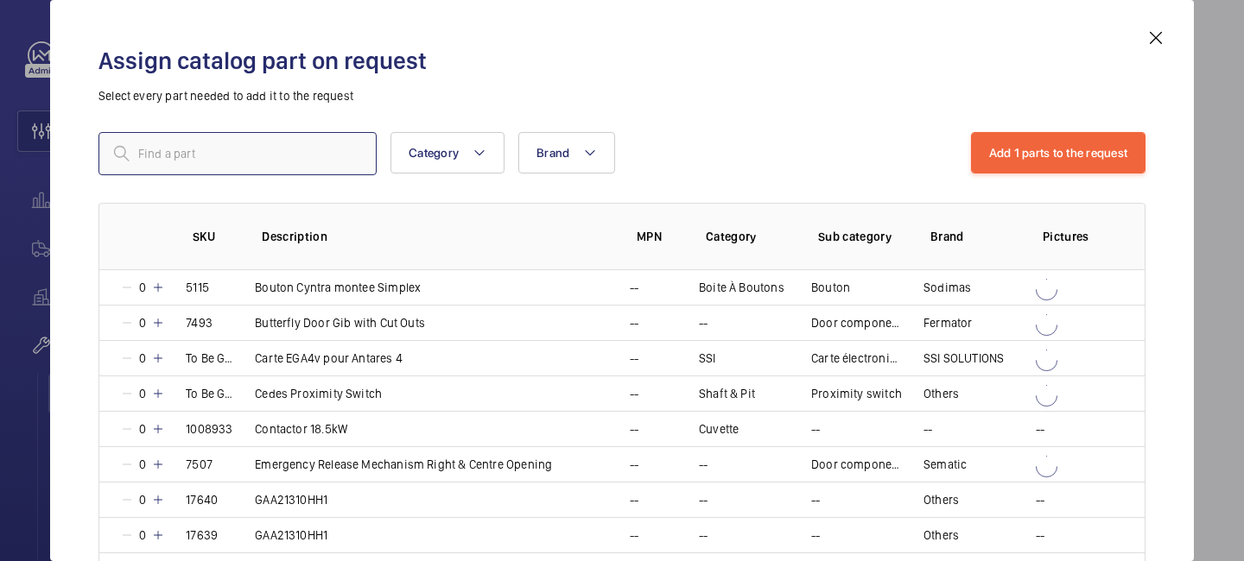
click at [286, 163] on input "text" at bounding box center [237, 153] width 278 height 43
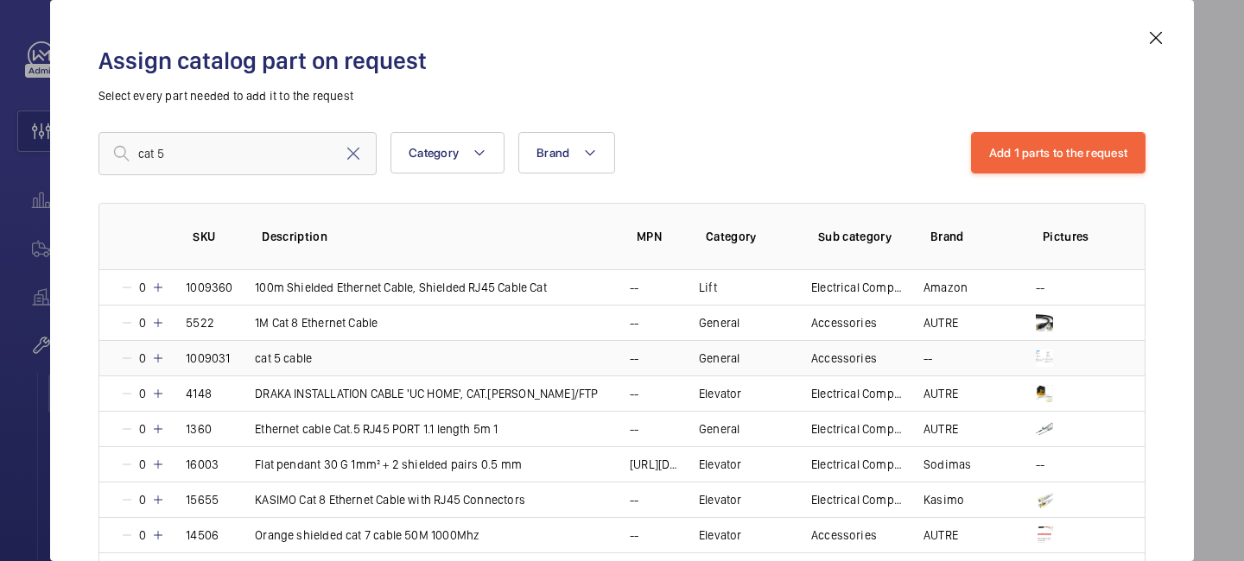
click at [162, 357] on mat-icon at bounding box center [158, 359] width 14 height 14
click at [162, 357] on mat-icon at bounding box center [156, 359] width 14 height 14
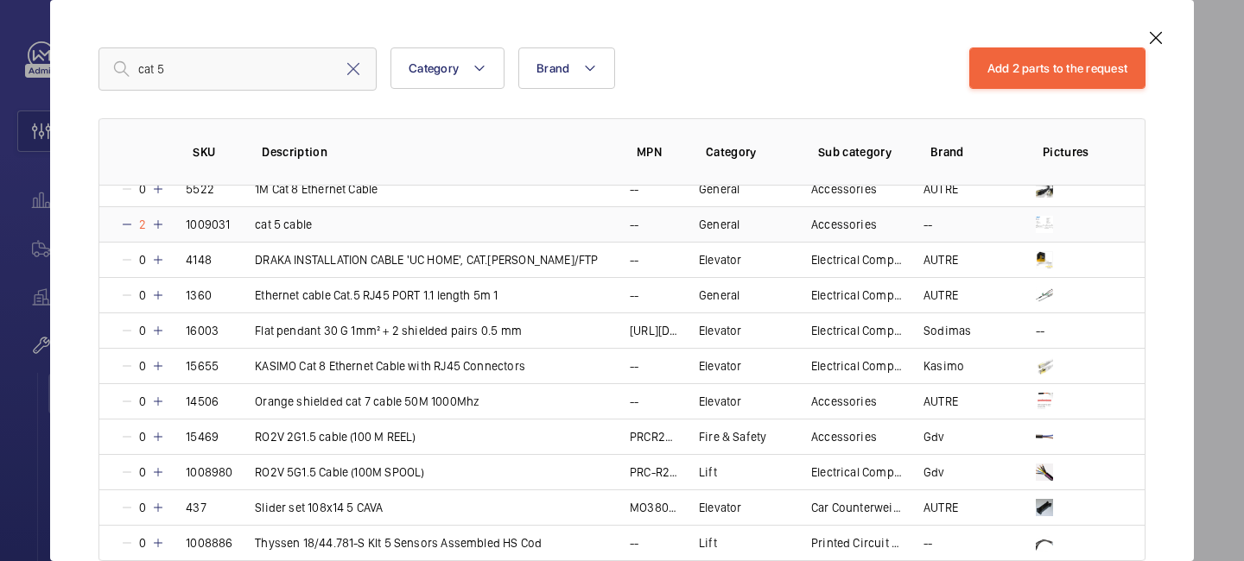
scroll to position [49, 0]
click at [207, 69] on input "cat 5" at bounding box center [237, 69] width 278 height 43
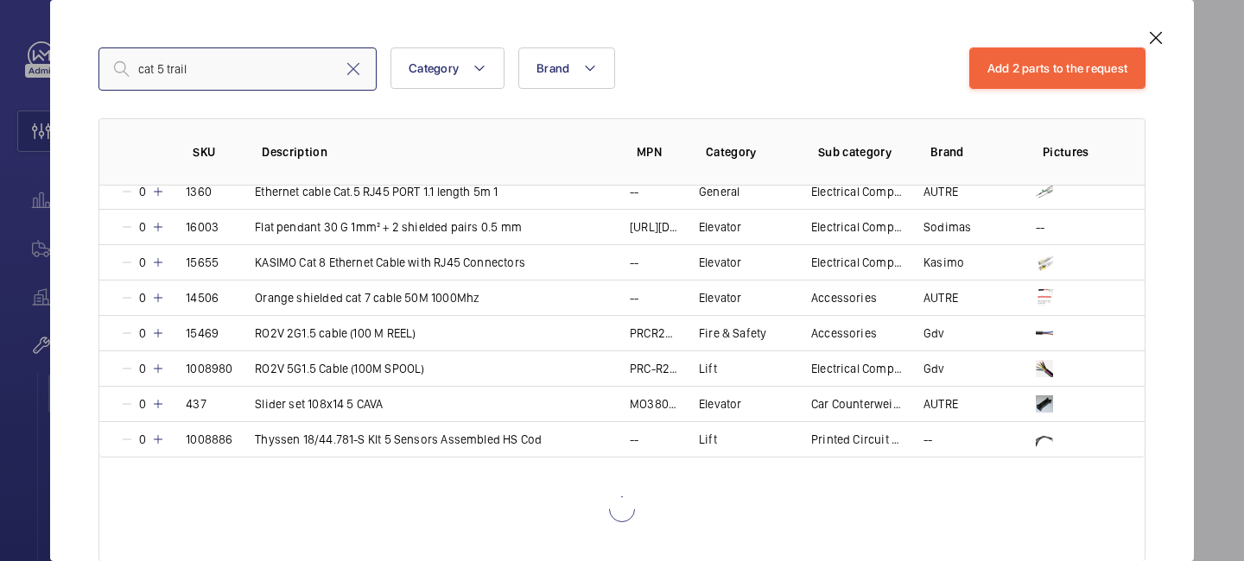
scroll to position [108, 0]
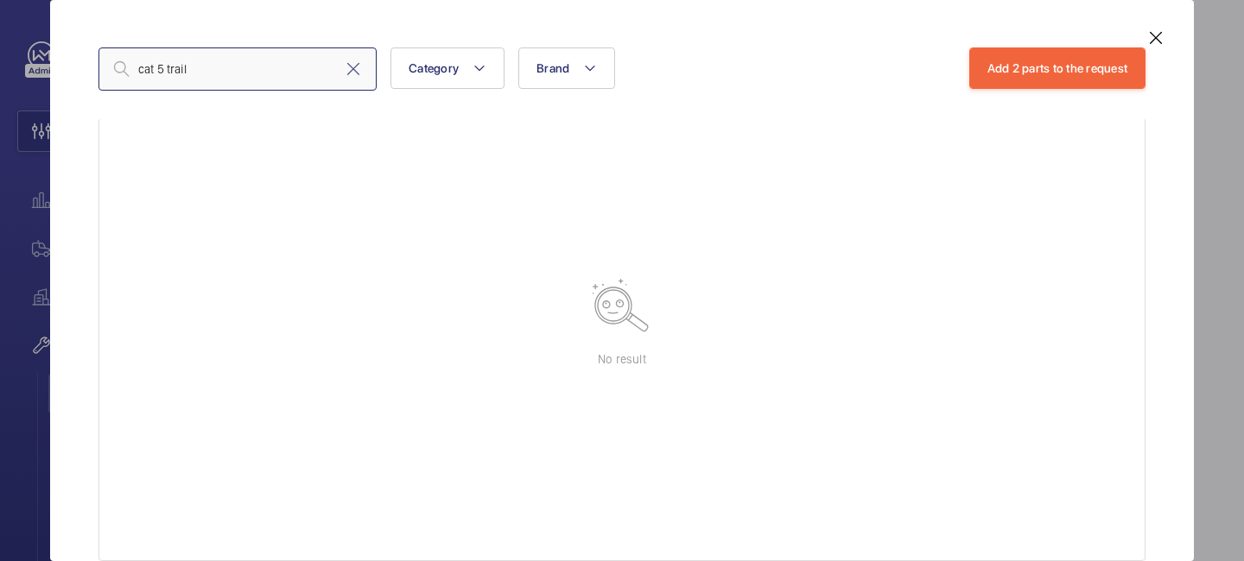
type input "cat 5 trail"
click at [1159, 38] on mat-icon at bounding box center [1155, 38] width 21 height 21
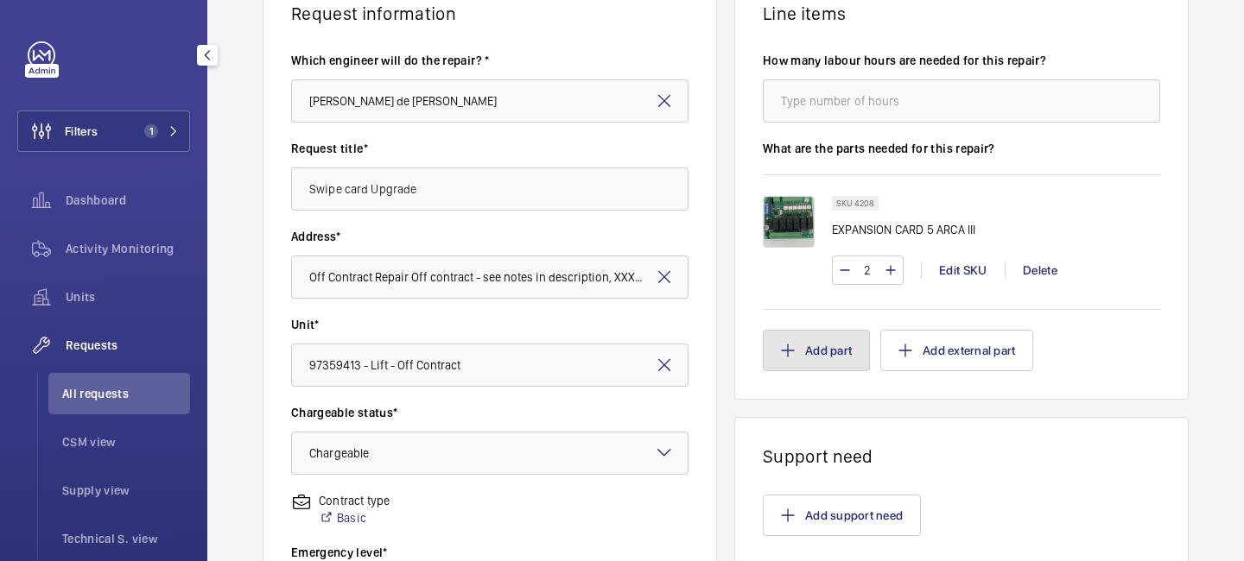
click at [802, 358] on button "Add part" at bounding box center [816, 350] width 107 height 41
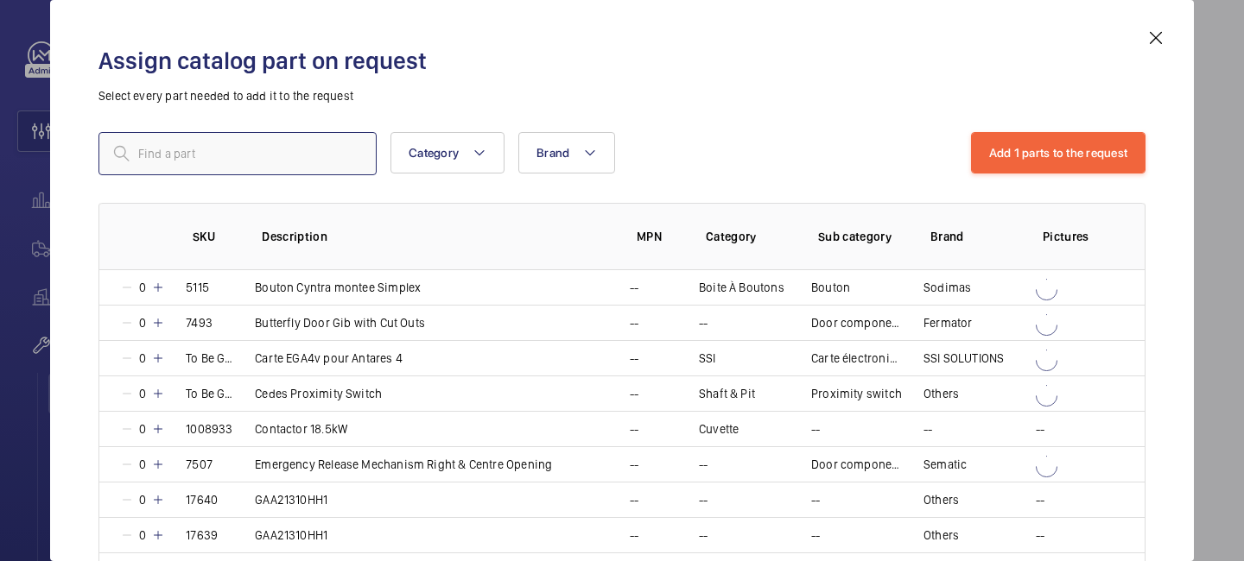
click at [295, 146] on input "text" at bounding box center [237, 153] width 278 height 43
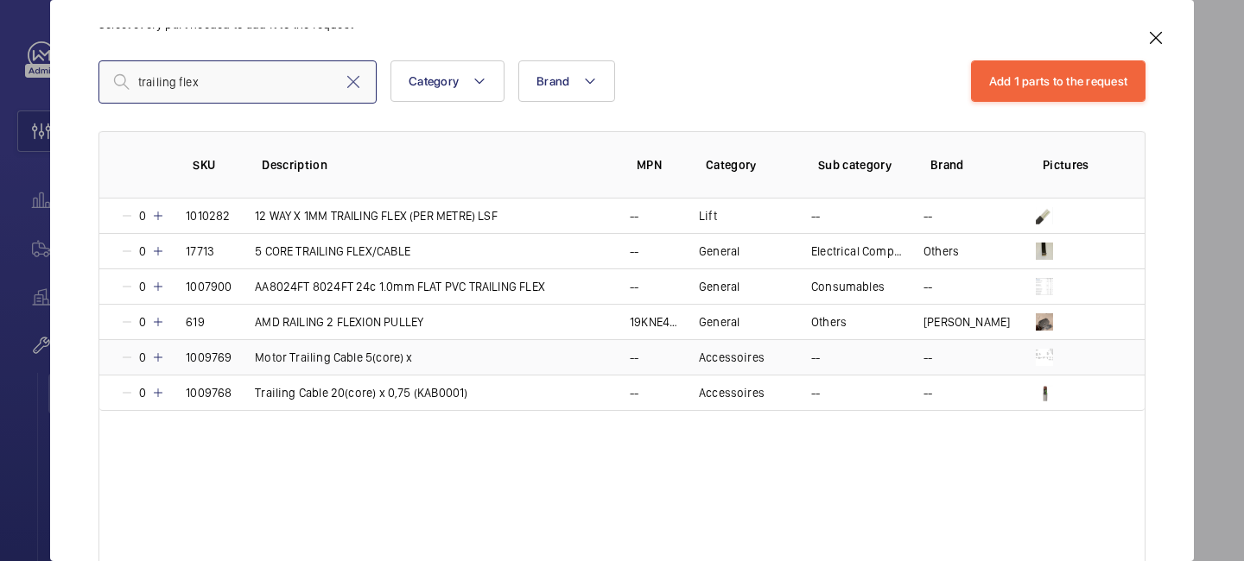
scroll to position [85, 0]
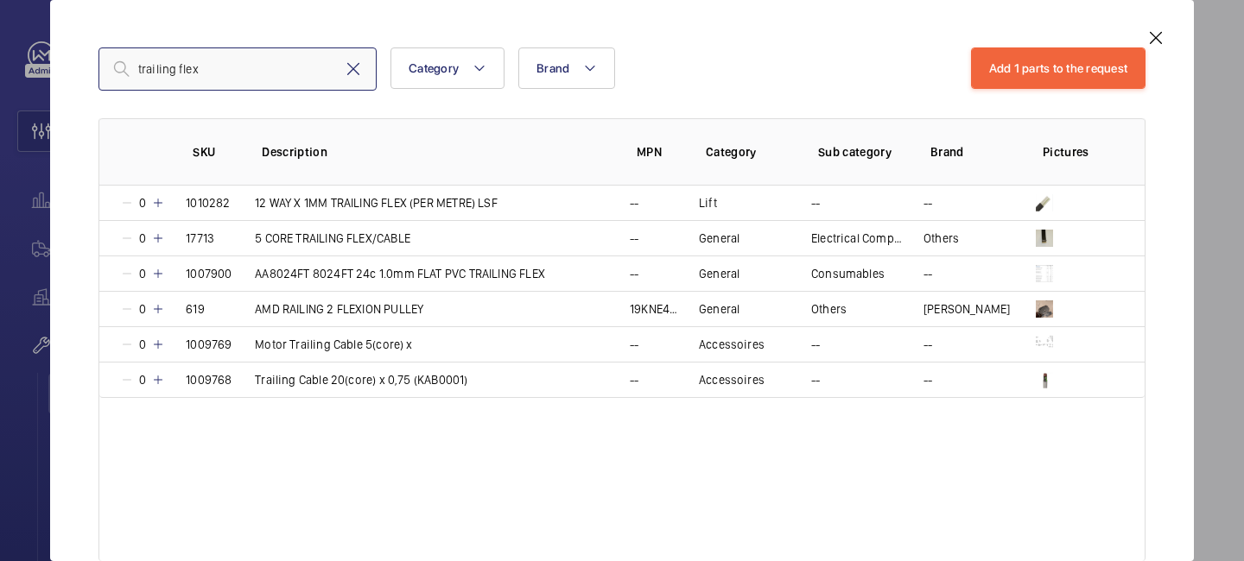
type input "trailing flex"
click at [357, 72] on mat-icon at bounding box center [353, 69] width 21 height 21
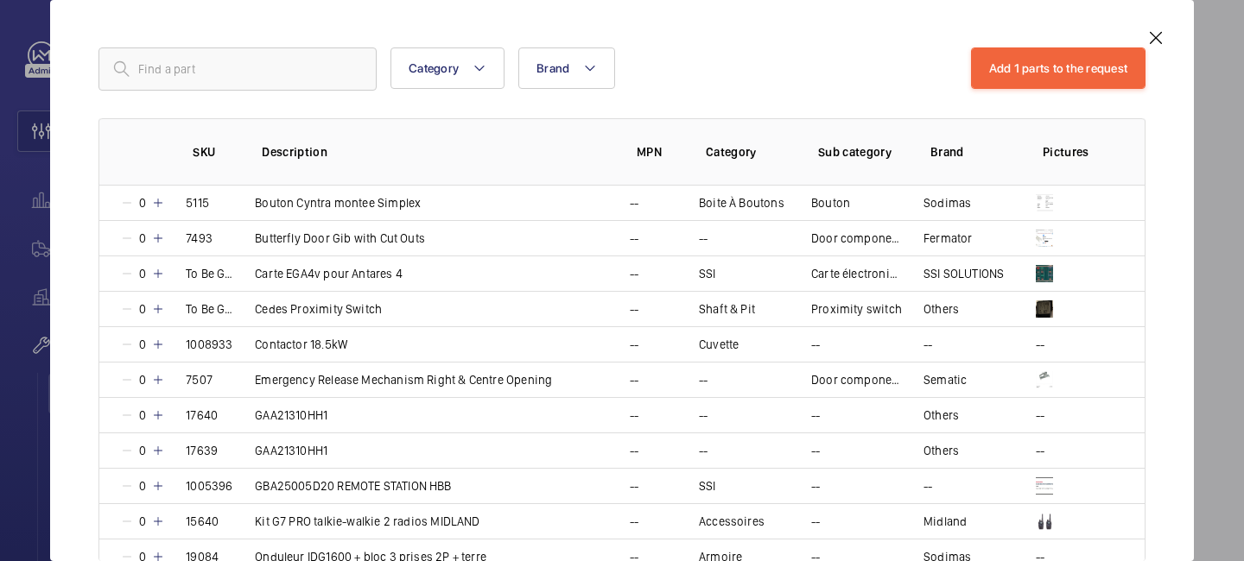
click at [1161, 31] on mat-icon at bounding box center [1155, 38] width 21 height 21
